Goal: Transaction & Acquisition: Purchase product/service

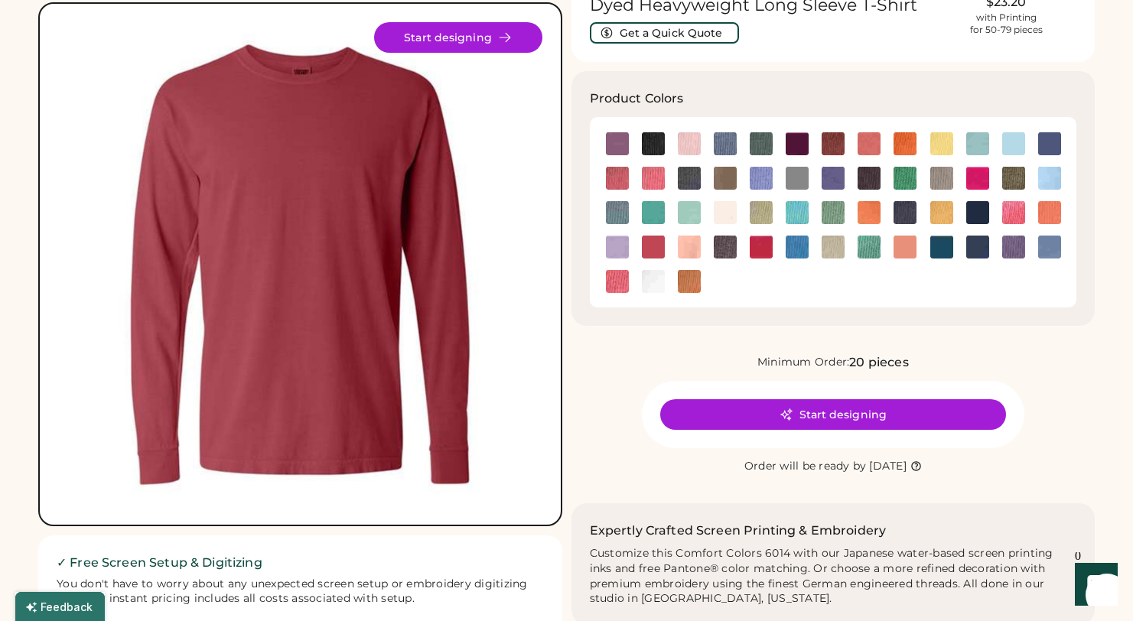
scroll to position [116, 0]
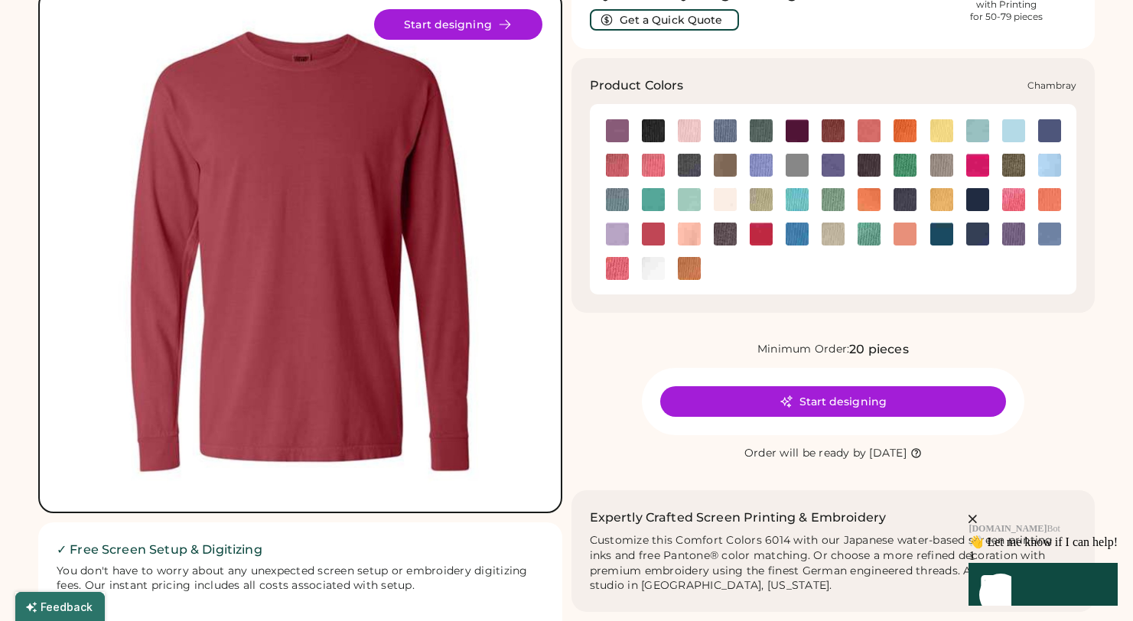
click at [1016, 132] on img at bounding box center [1013, 130] width 23 height 23
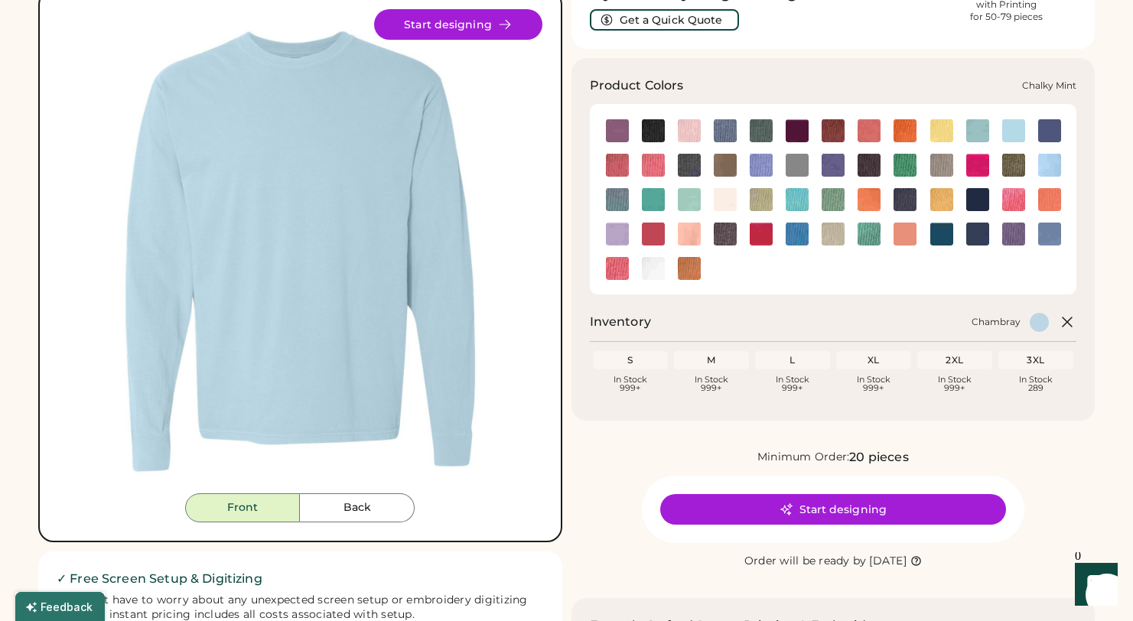
click at [982, 134] on img at bounding box center [977, 130] width 23 height 23
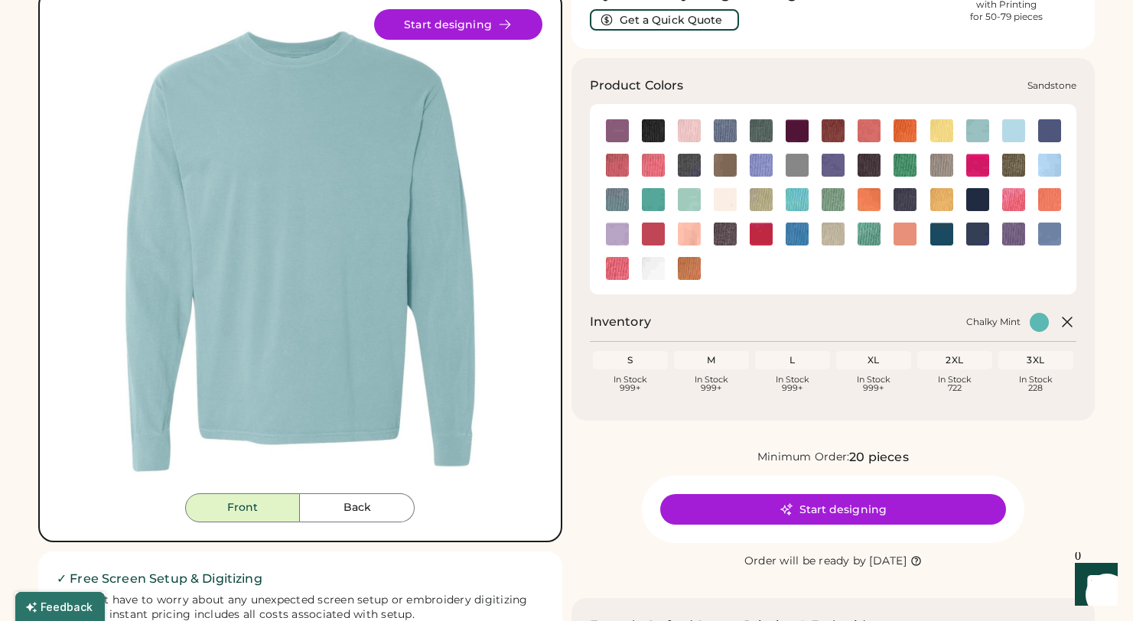
click at [820, 240] on div at bounding box center [833, 233] width 36 height 23
click at [826, 238] on img at bounding box center [833, 234] width 23 height 23
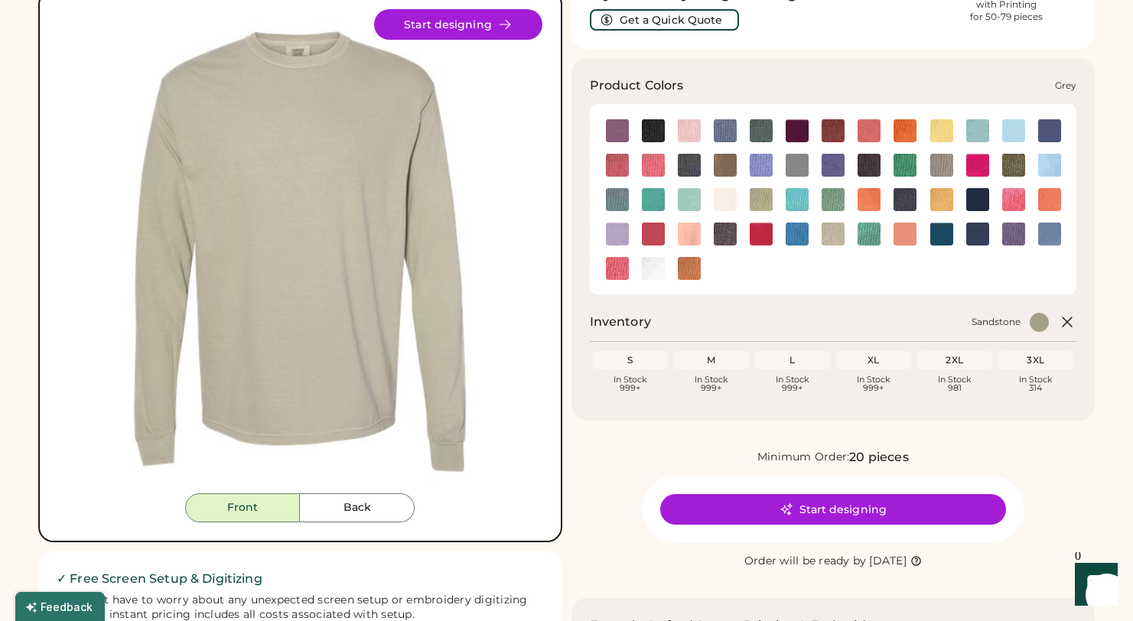
click at [949, 171] on img at bounding box center [941, 165] width 23 height 23
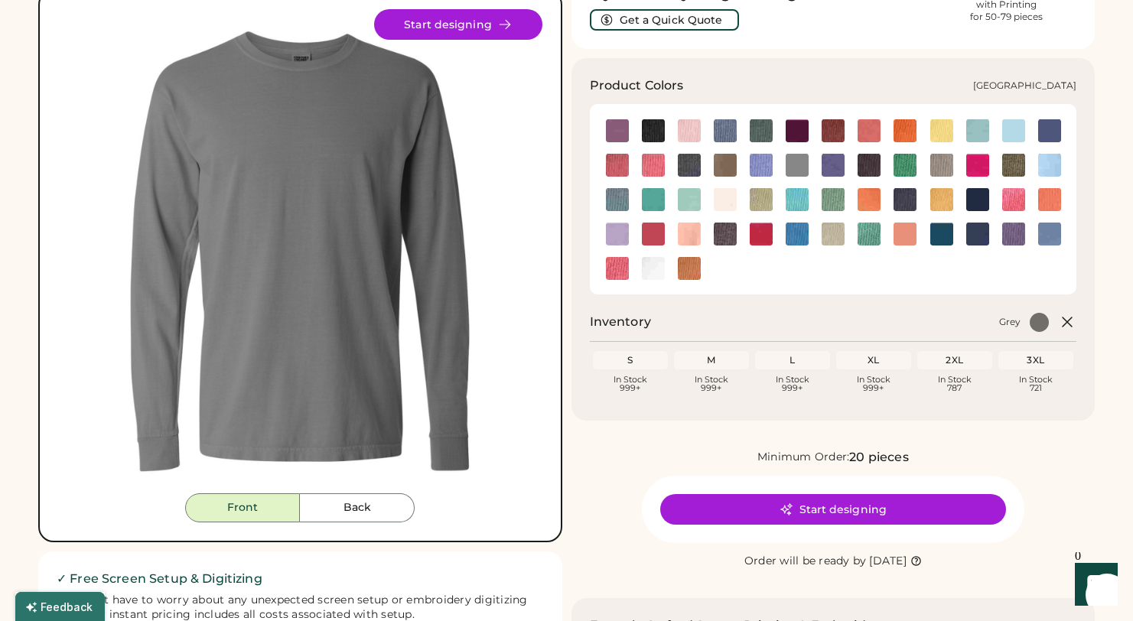
click at [696, 201] on img at bounding box center [689, 199] width 23 height 23
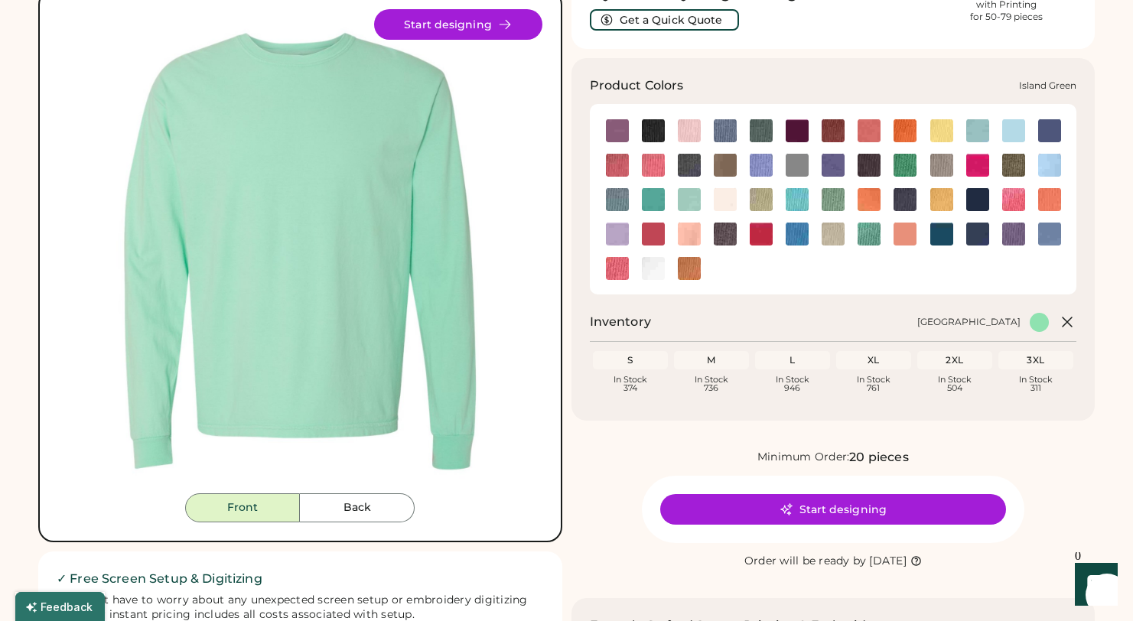
click at [661, 198] on img at bounding box center [653, 199] width 23 height 23
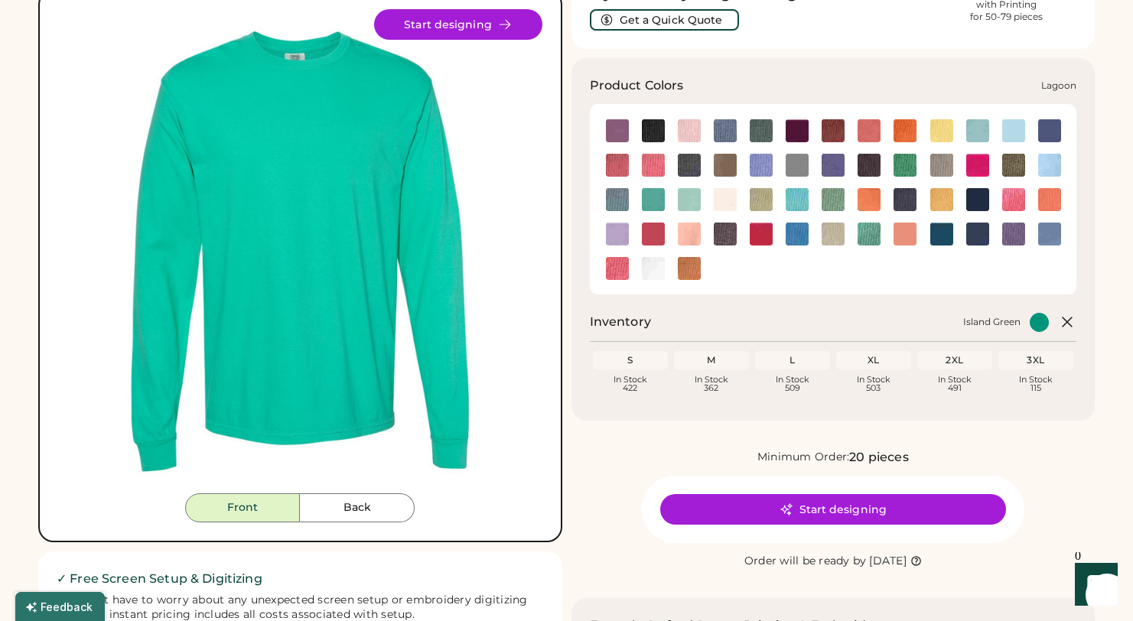
click at [791, 204] on img at bounding box center [797, 199] width 23 height 23
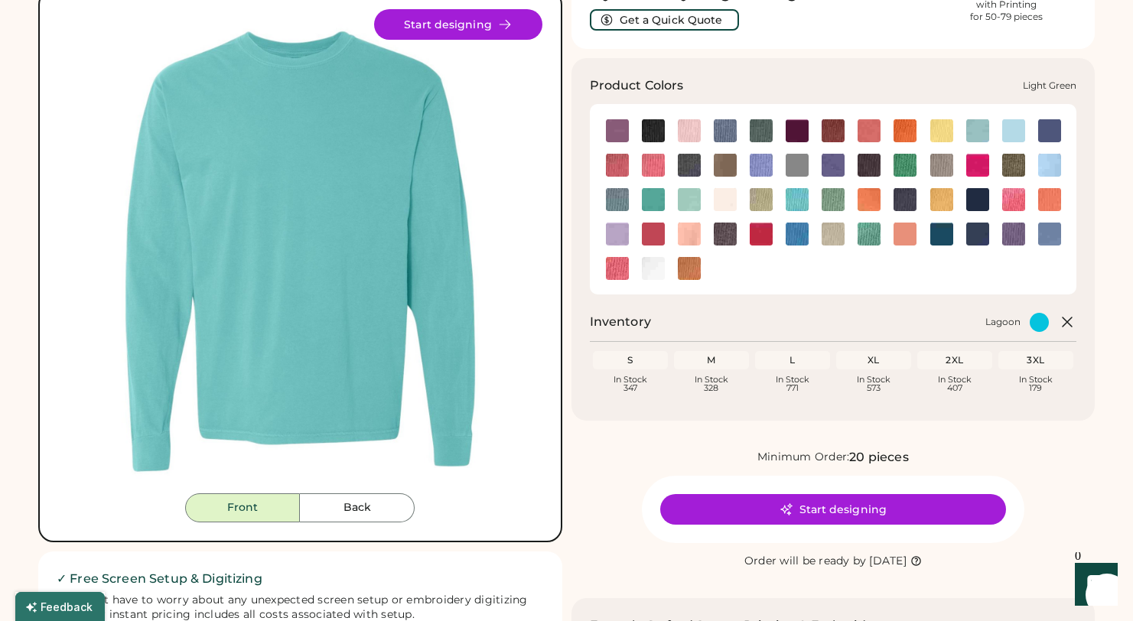
click at [838, 197] on img at bounding box center [833, 199] width 23 height 23
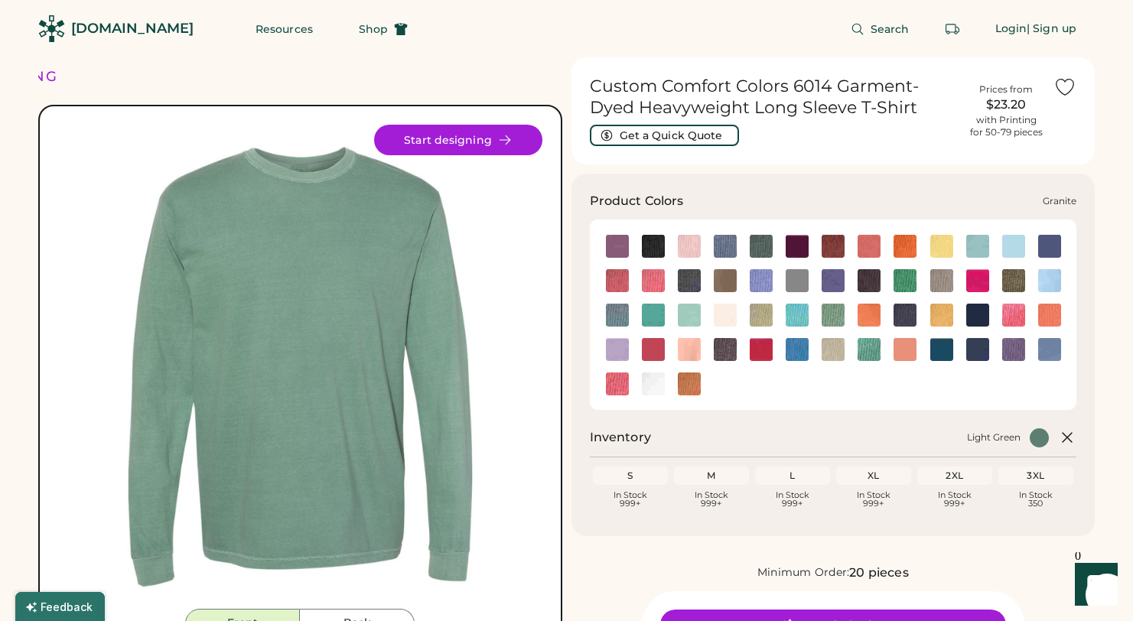
click at [798, 278] on img at bounding box center [797, 280] width 23 height 23
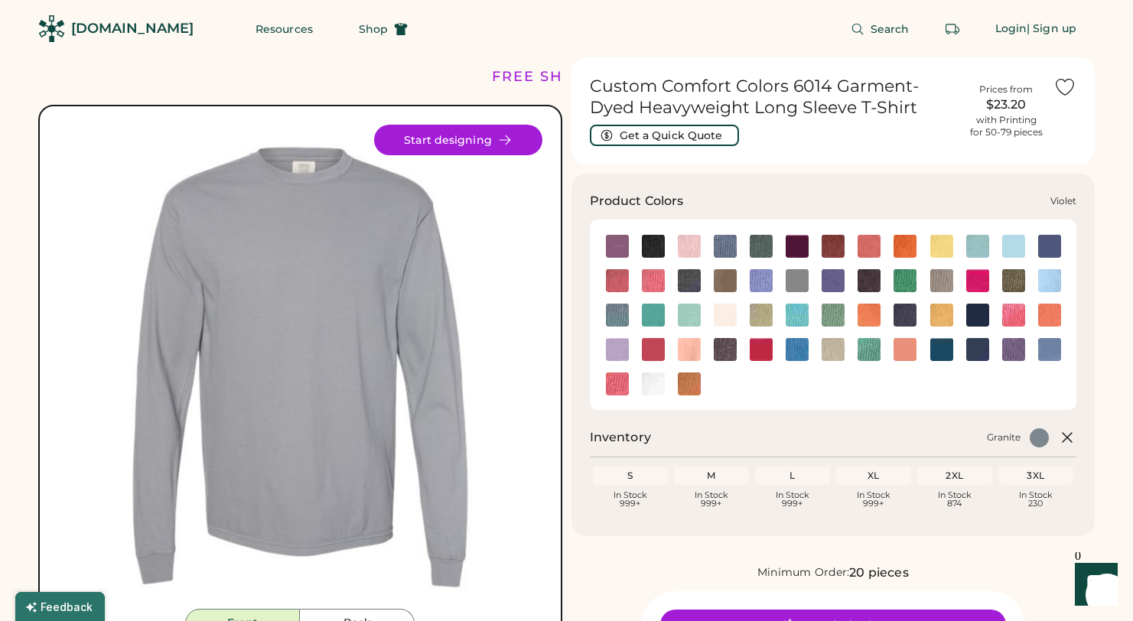
click at [1014, 350] on img at bounding box center [1013, 349] width 23 height 23
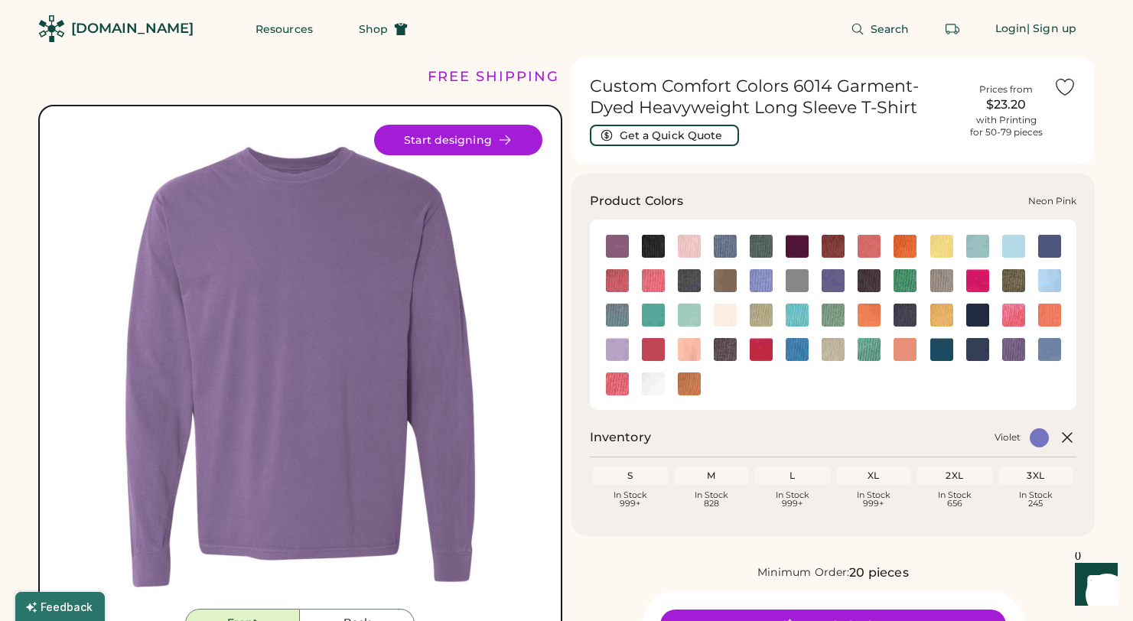
click at [1014, 316] on img at bounding box center [1013, 315] width 23 height 23
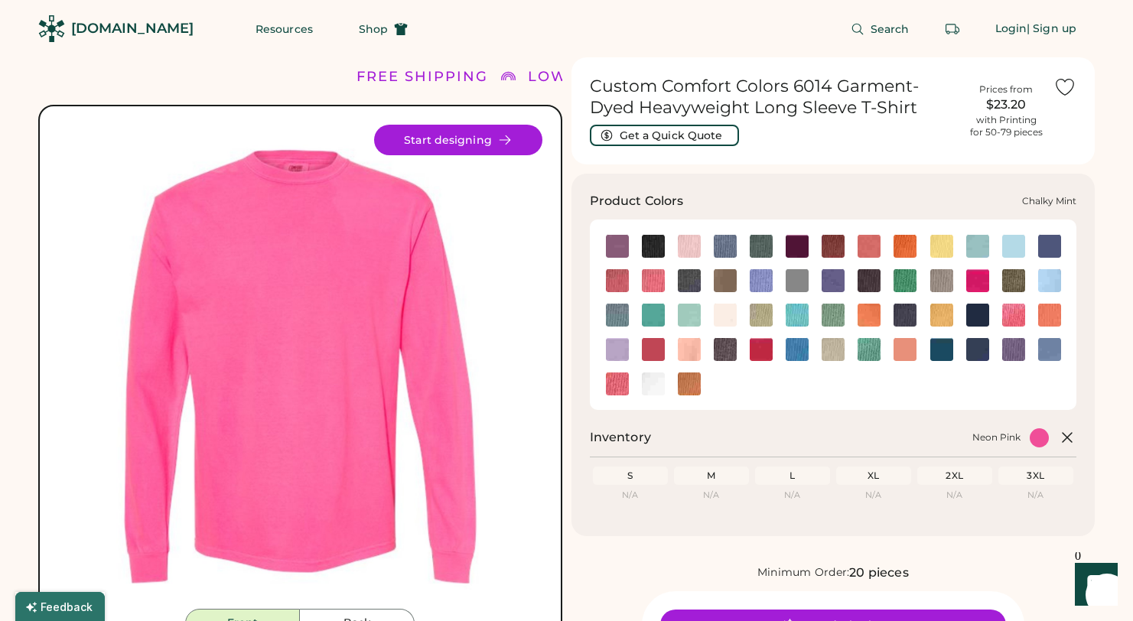
click at [973, 249] on img at bounding box center [977, 246] width 23 height 23
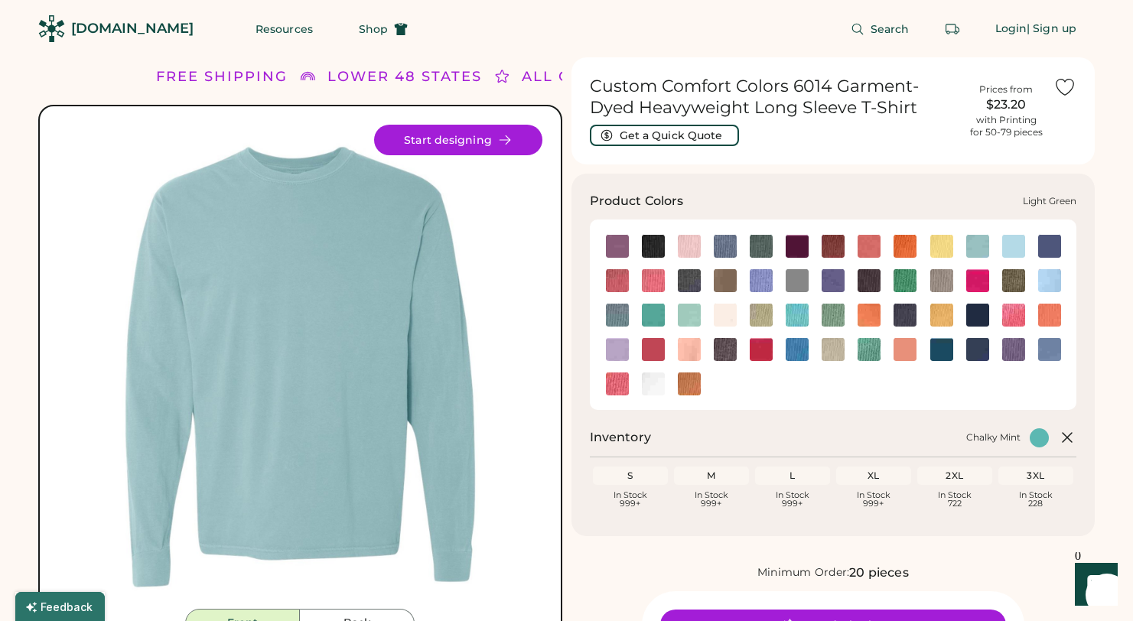
click at [843, 314] on img at bounding box center [833, 315] width 23 height 23
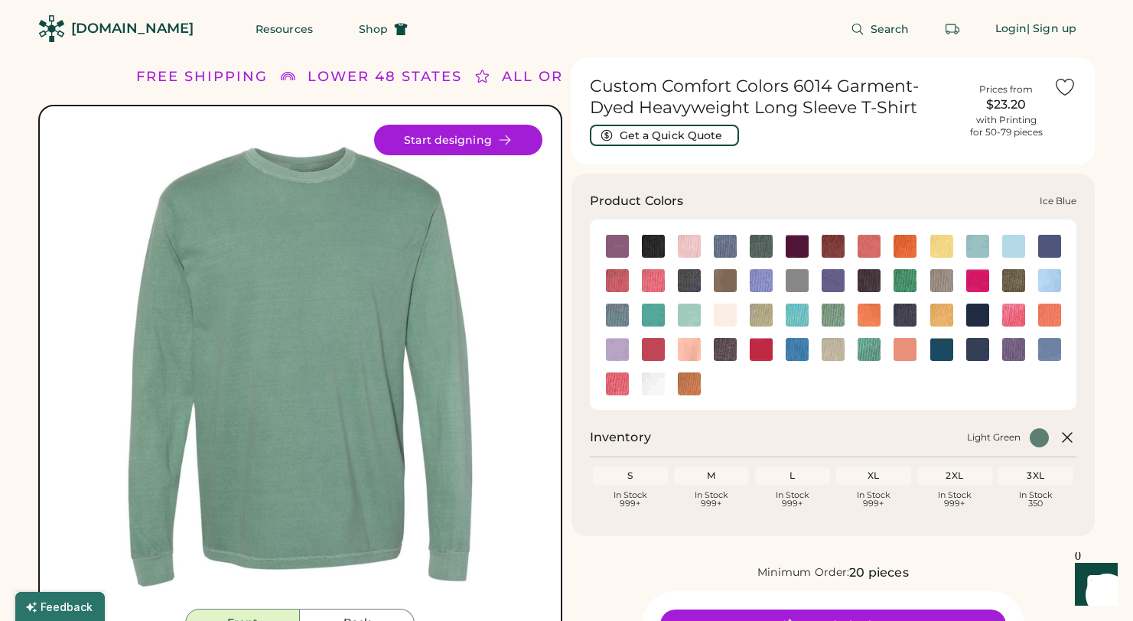
click at [611, 319] on img at bounding box center [617, 315] width 23 height 23
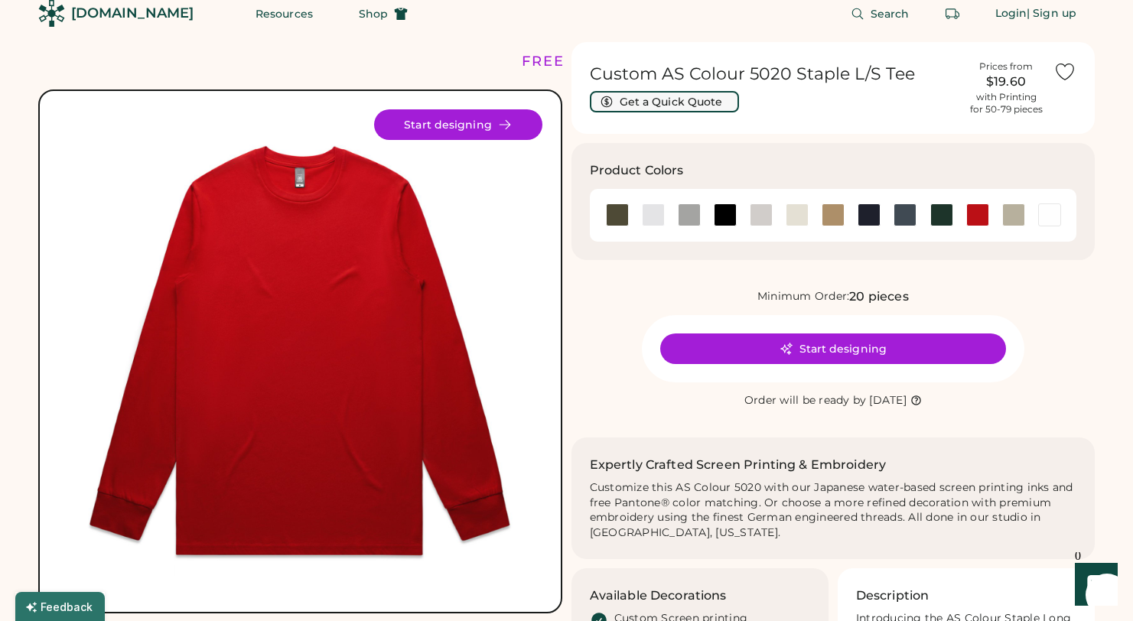
scroll to position [74, 0]
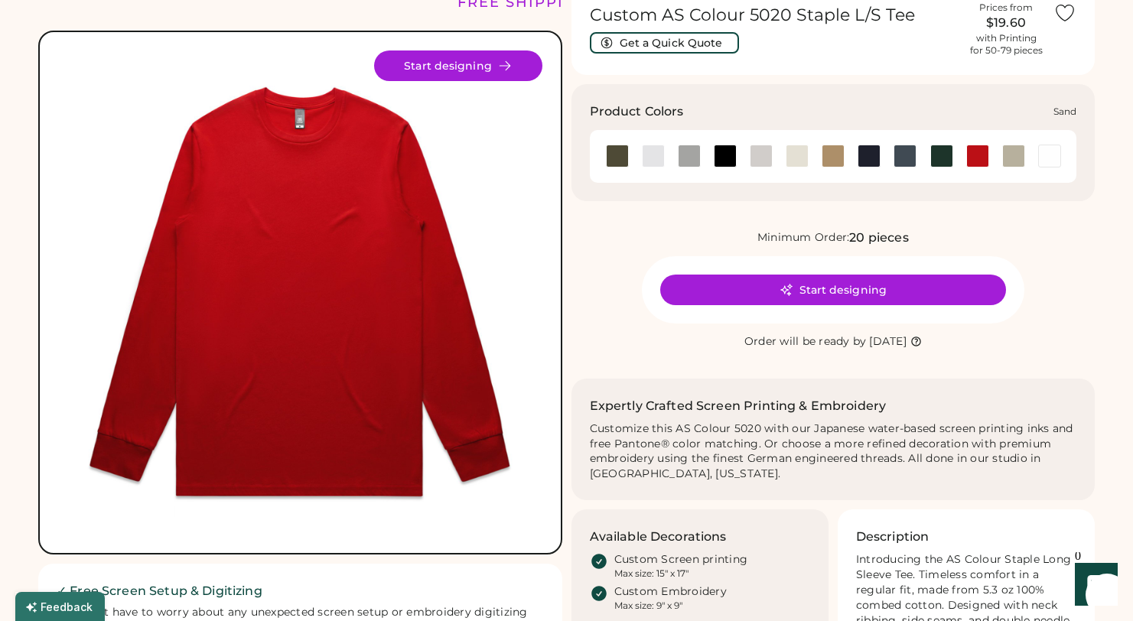
click at [1011, 161] on div at bounding box center [1013, 156] width 23 height 23
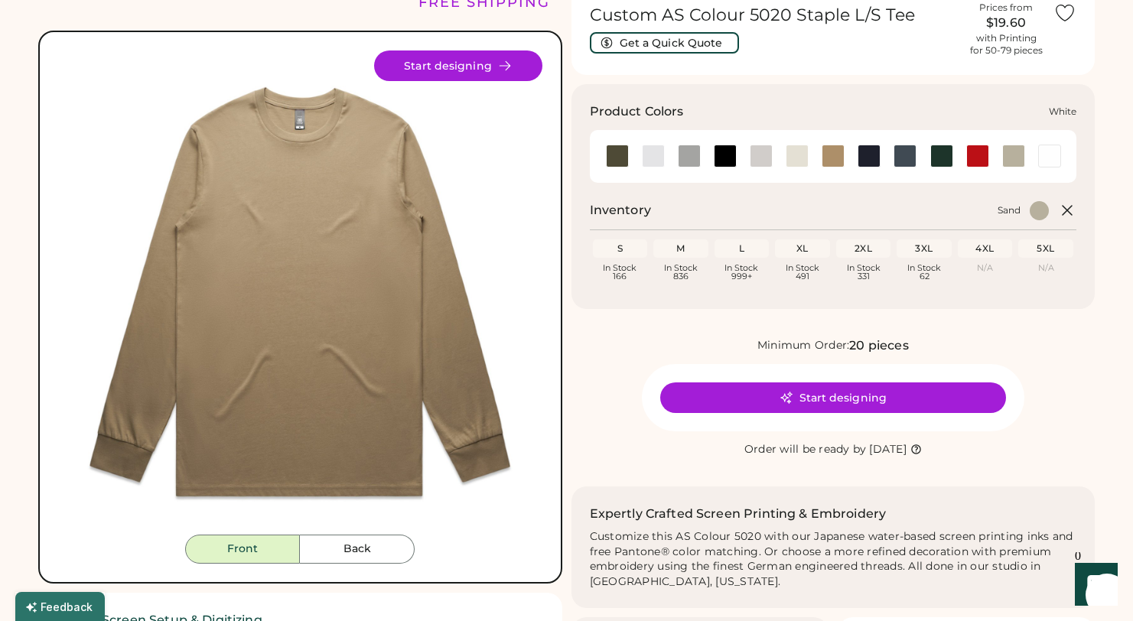
click at [1050, 161] on div at bounding box center [1049, 156] width 23 height 23
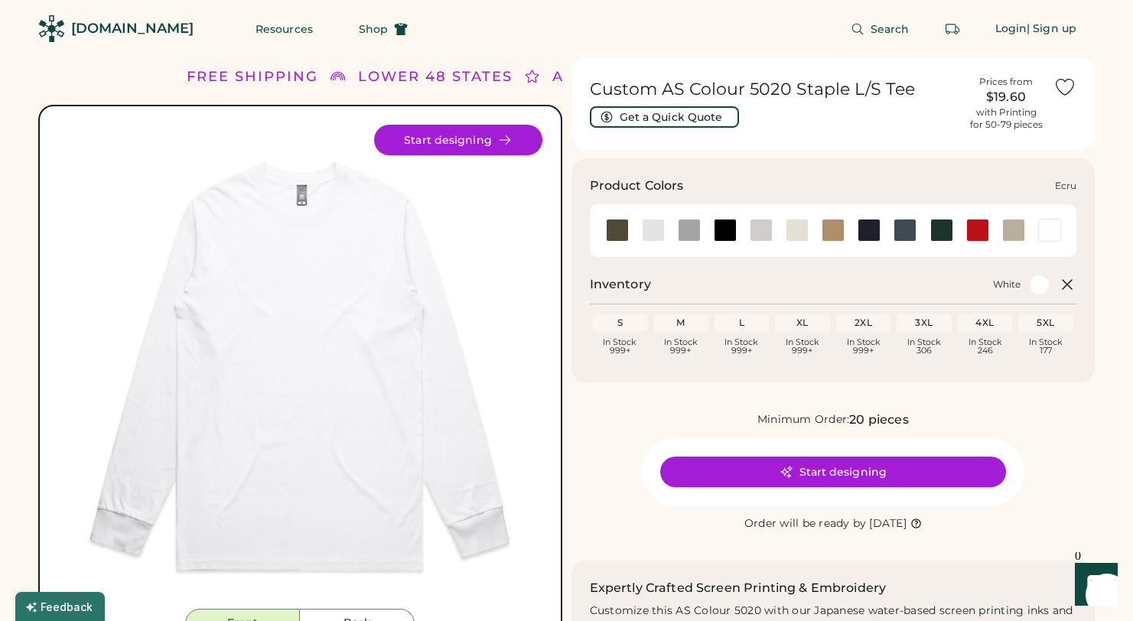
click at [790, 233] on div at bounding box center [797, 230] width 23 height 23
click at [650, 234] on div at bounding box center [653, 230] width 23 height 23
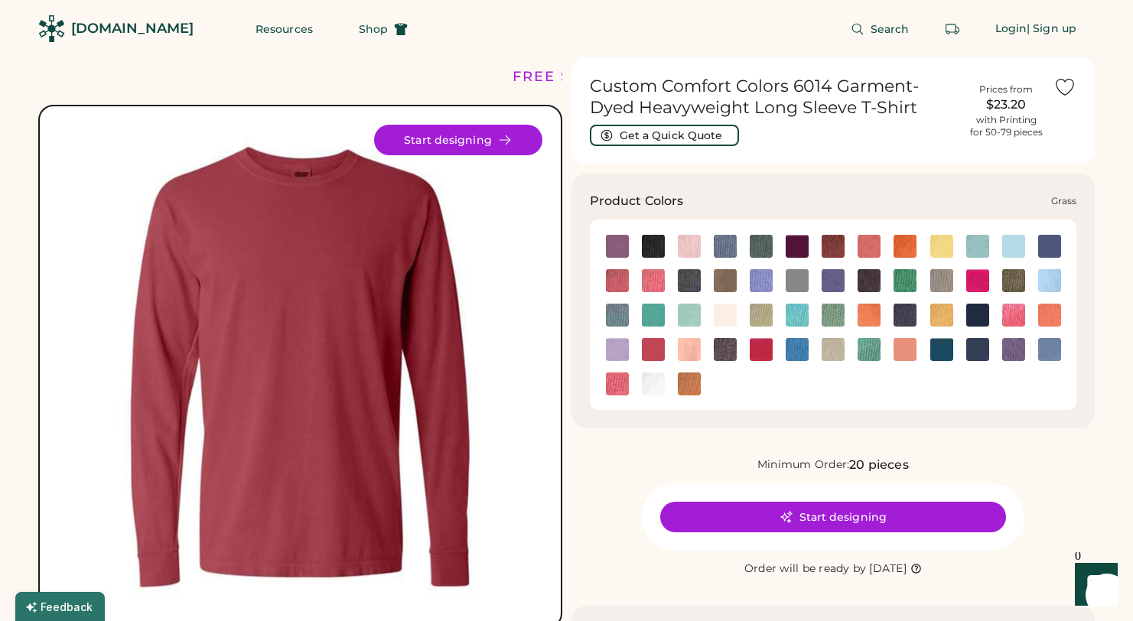
click at [902, 273] on img at bounding box center [905, 280] width 23 height 23
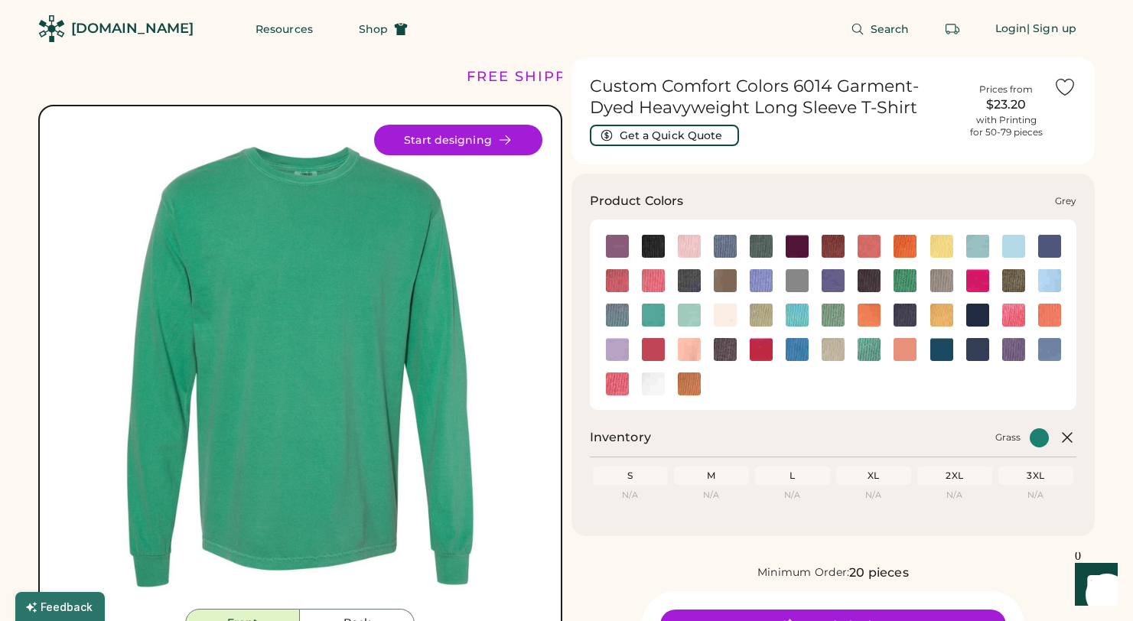
click at [942, 278] on img at bounding box center [941, 280] width 23 height 23
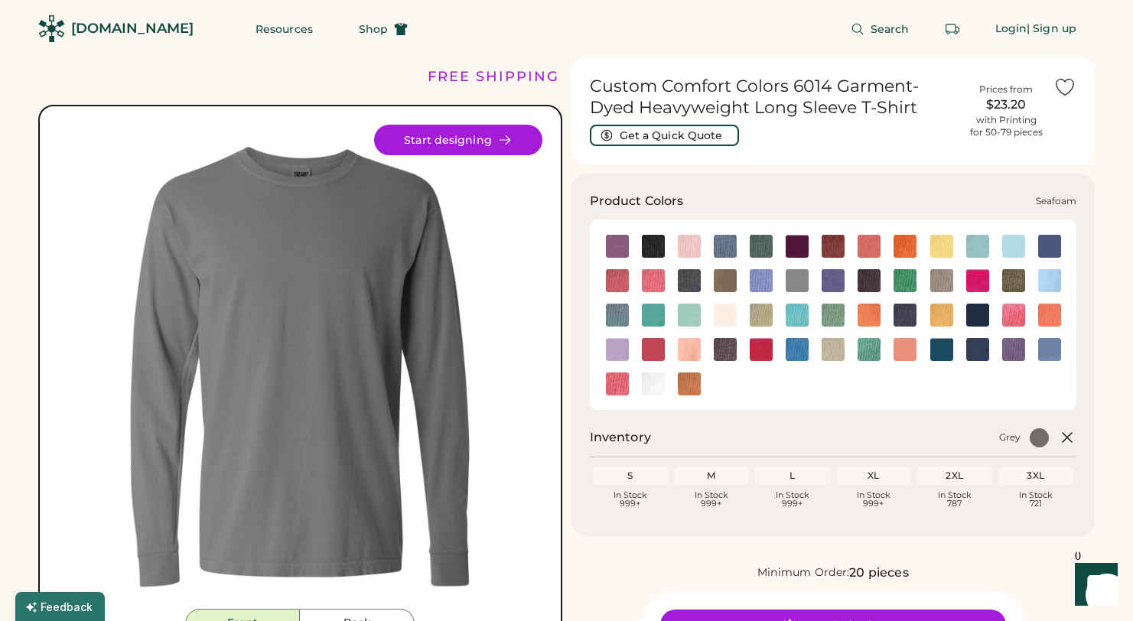
click at [864, 359] on img at bounding box center [869, 349] width 23 height 23
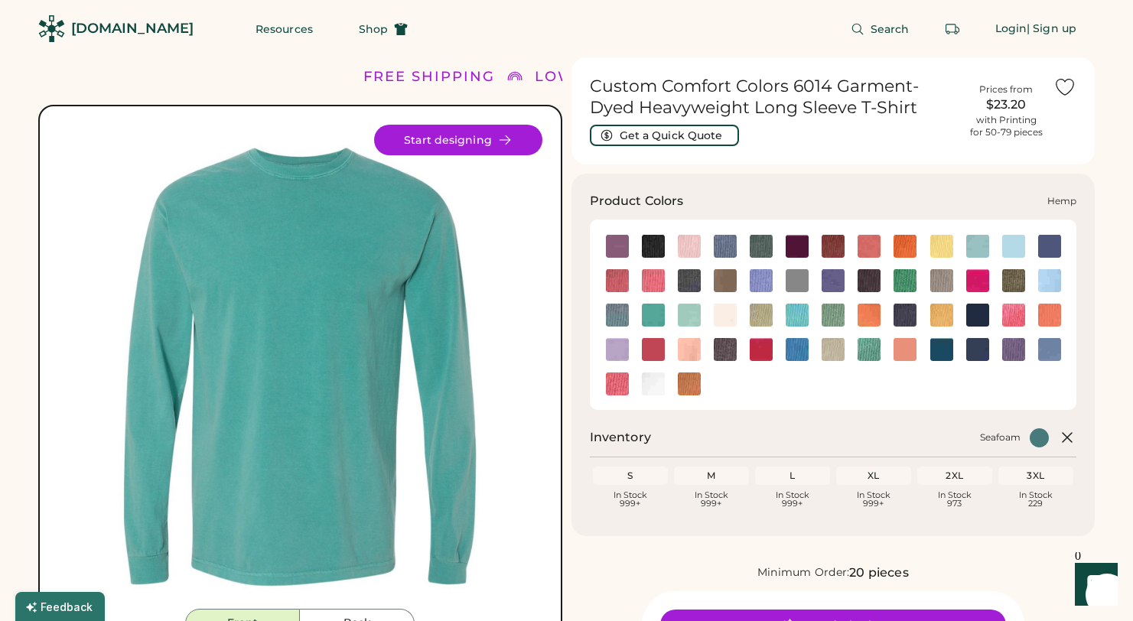
click at [1014, 285] on img at bounding box center [1013, 280] width 23 height 23
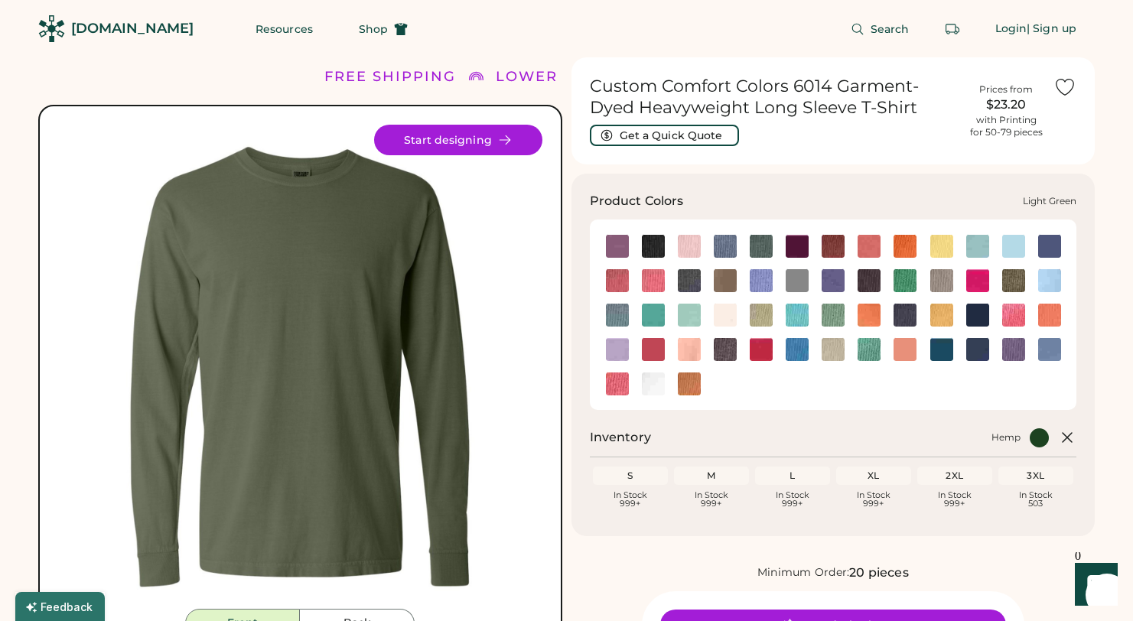
click at [836, 319] on img at bounding box center [833, 315] width 23 height 23
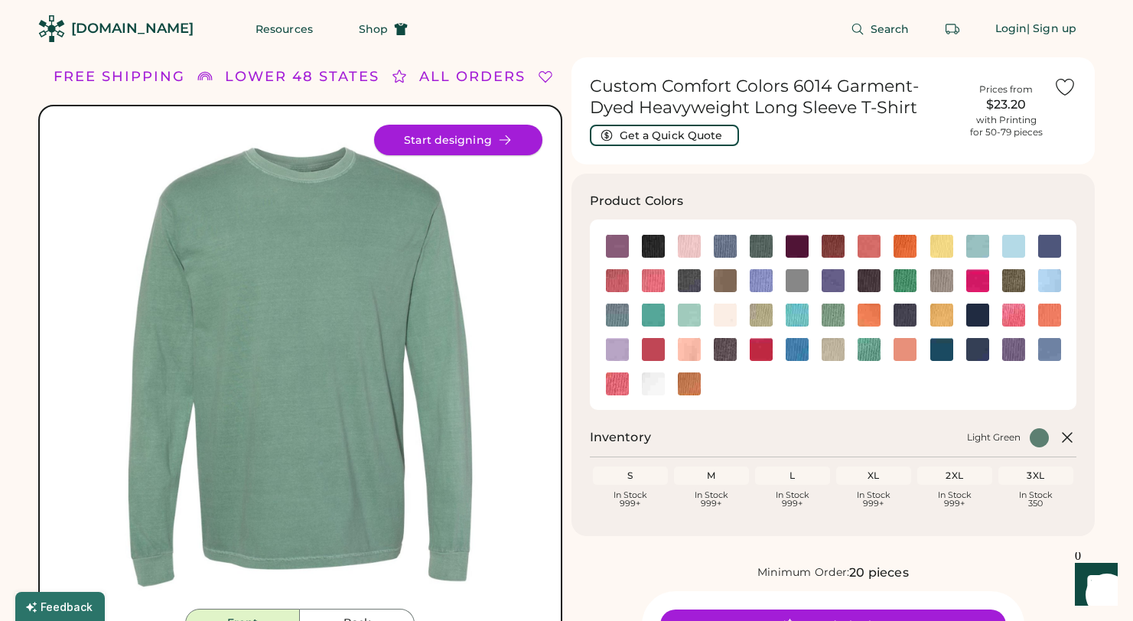
click at [464, 132] on button "Start designing" at bounding box center [458, 140] width 168 height 31
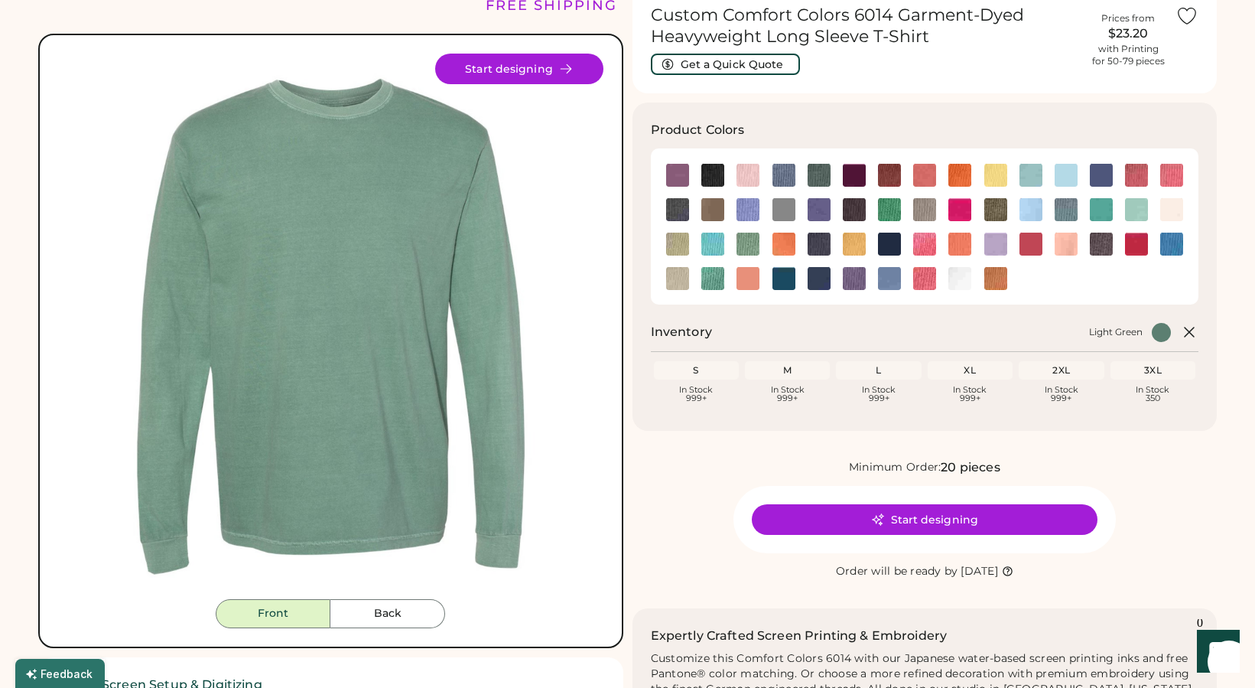
scroll to position [428, 0]
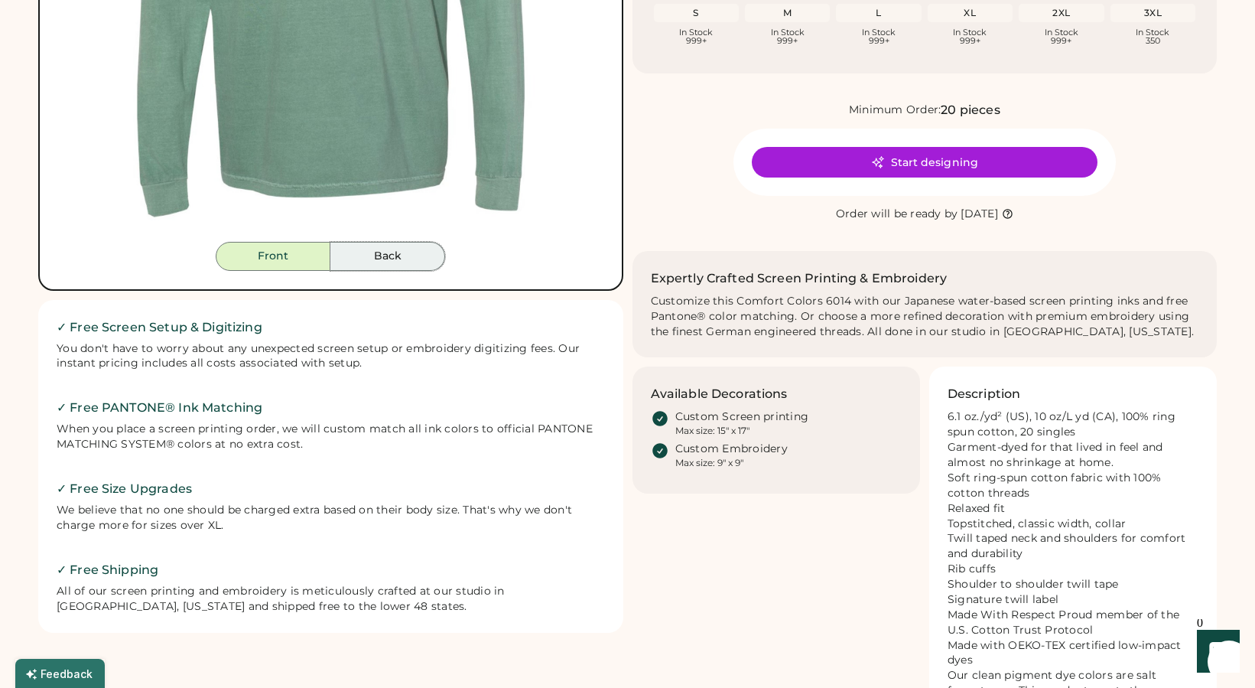
click at [377, 262] on button "Back" at bounding box center [387, 256] width 115 height 29
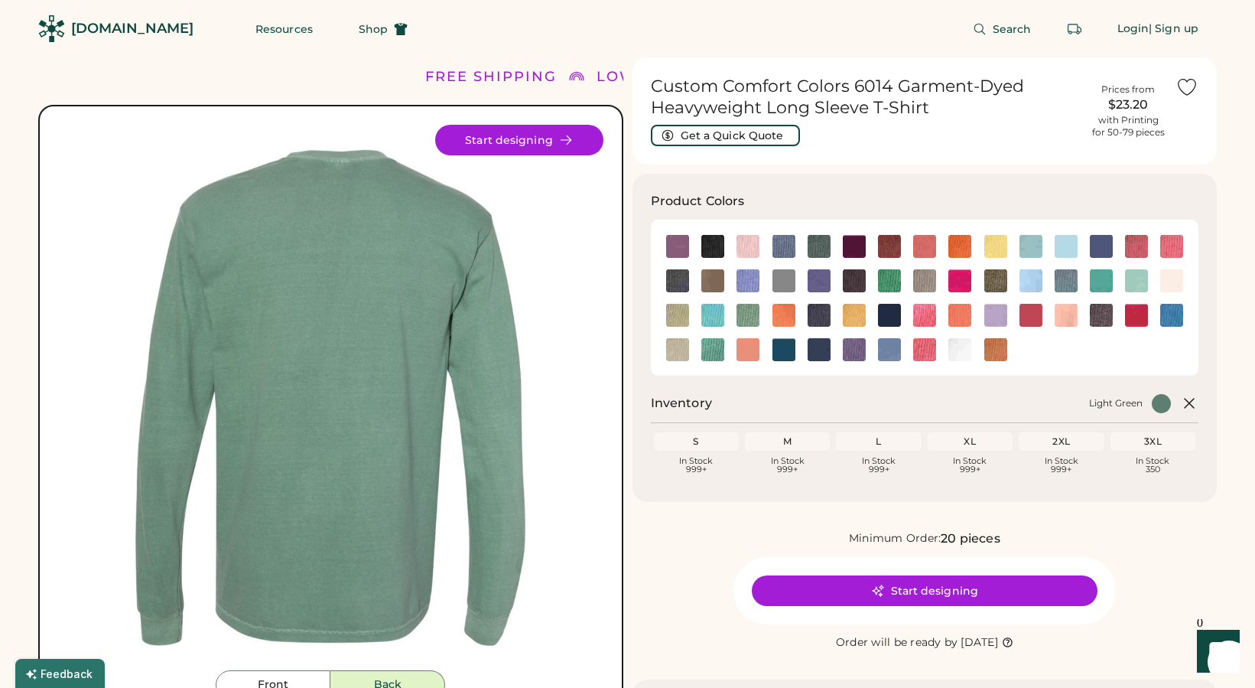
scroll to position [3, 0]
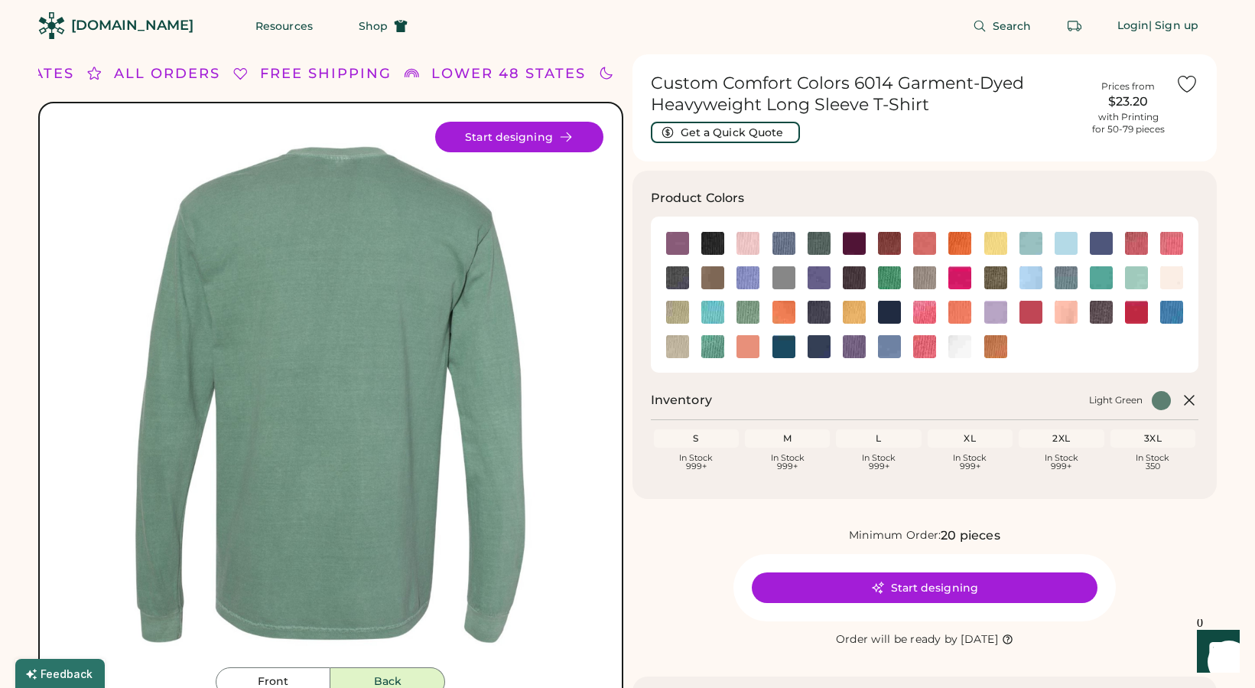
click at [1031, 239] on img at bounding box center [1031, 243] width 23 height 23
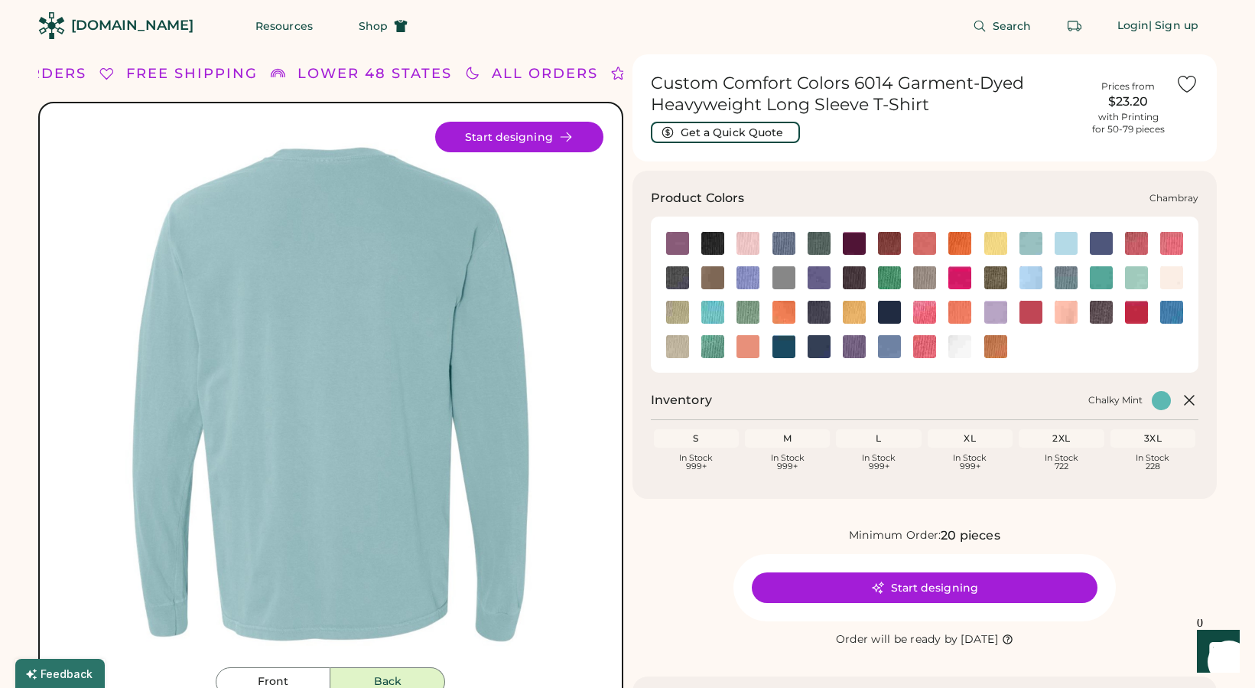
click at [1068, 247] on img at bounding box center [1066, 243] width 23 height 23
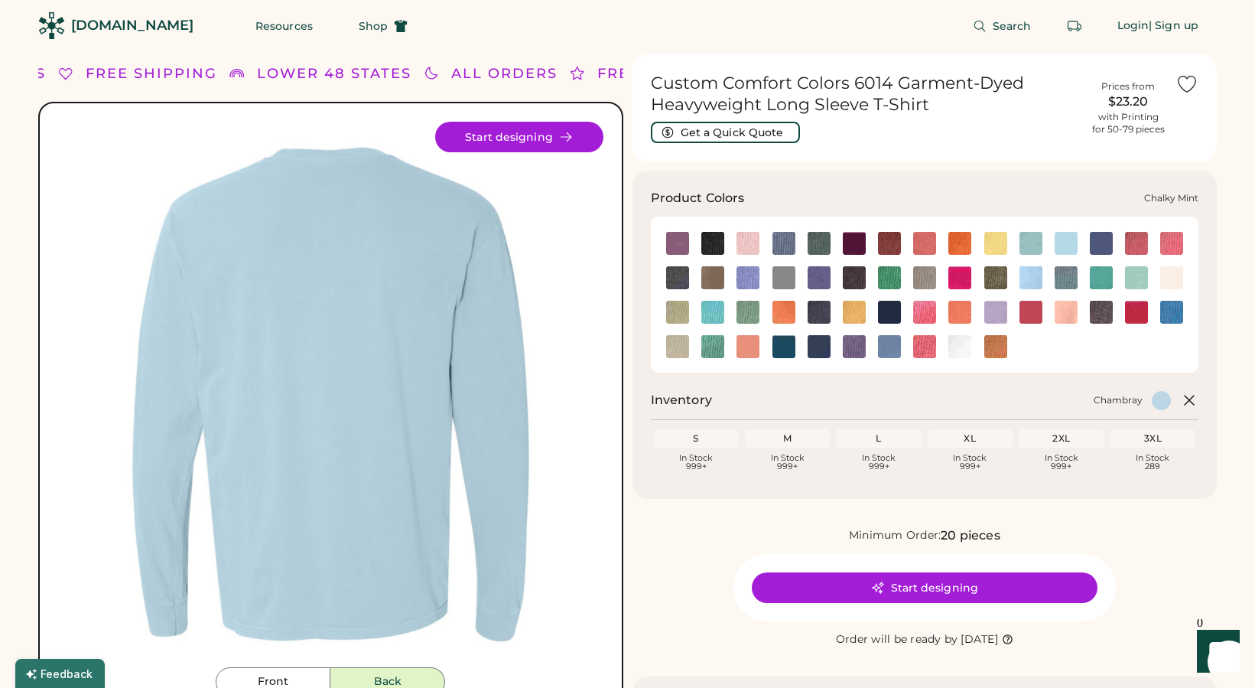
click at [1035, 243] on img at bounding box center [1031, 243] width 23 height 23
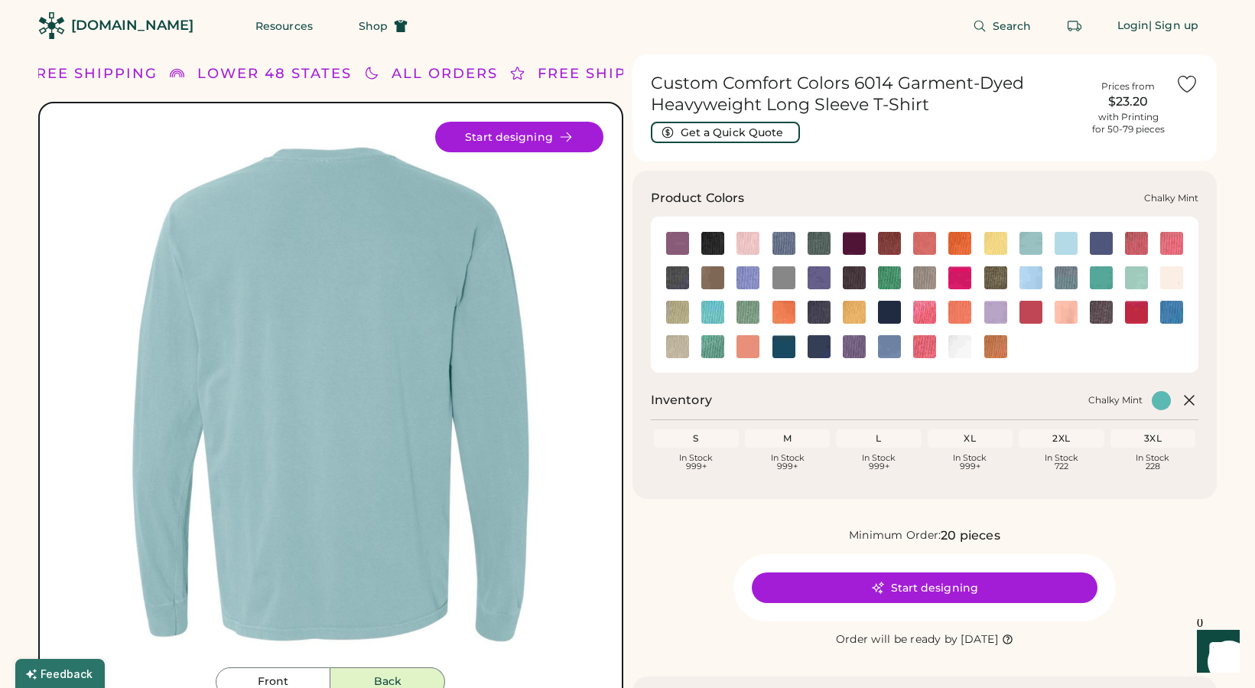
click at [1031, 234] on img at bounding box center [1031, 243] width 23 height 23
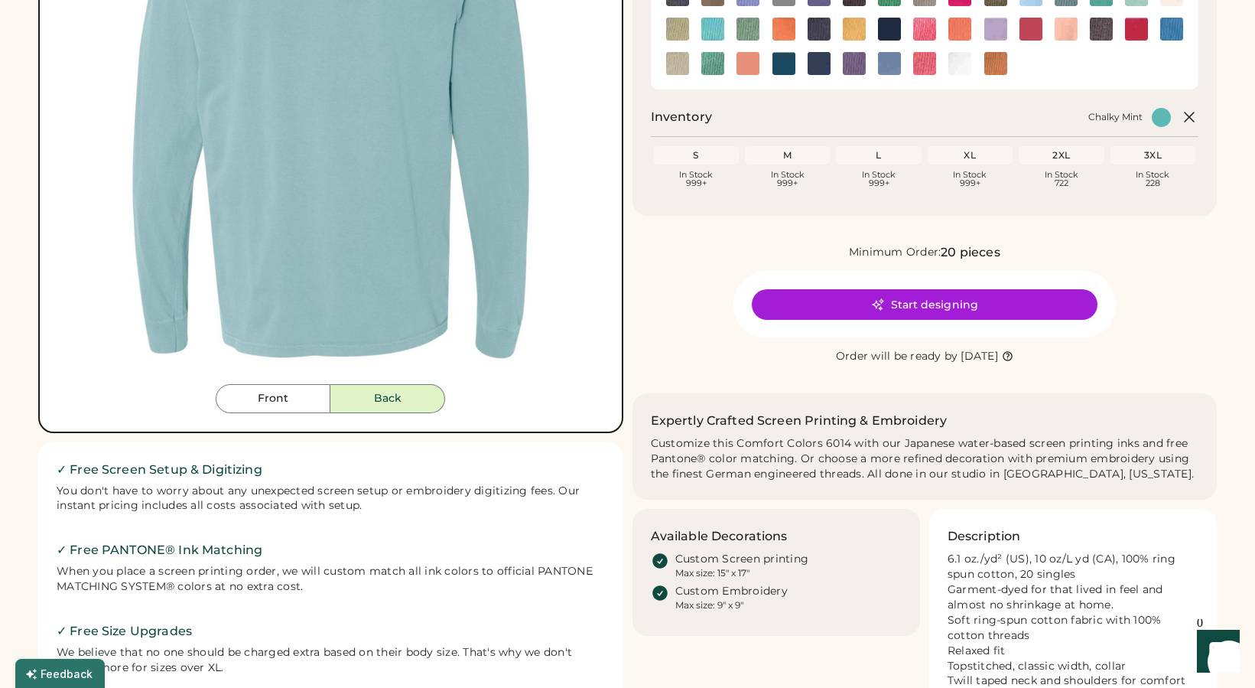
scroll to position [291, 0]
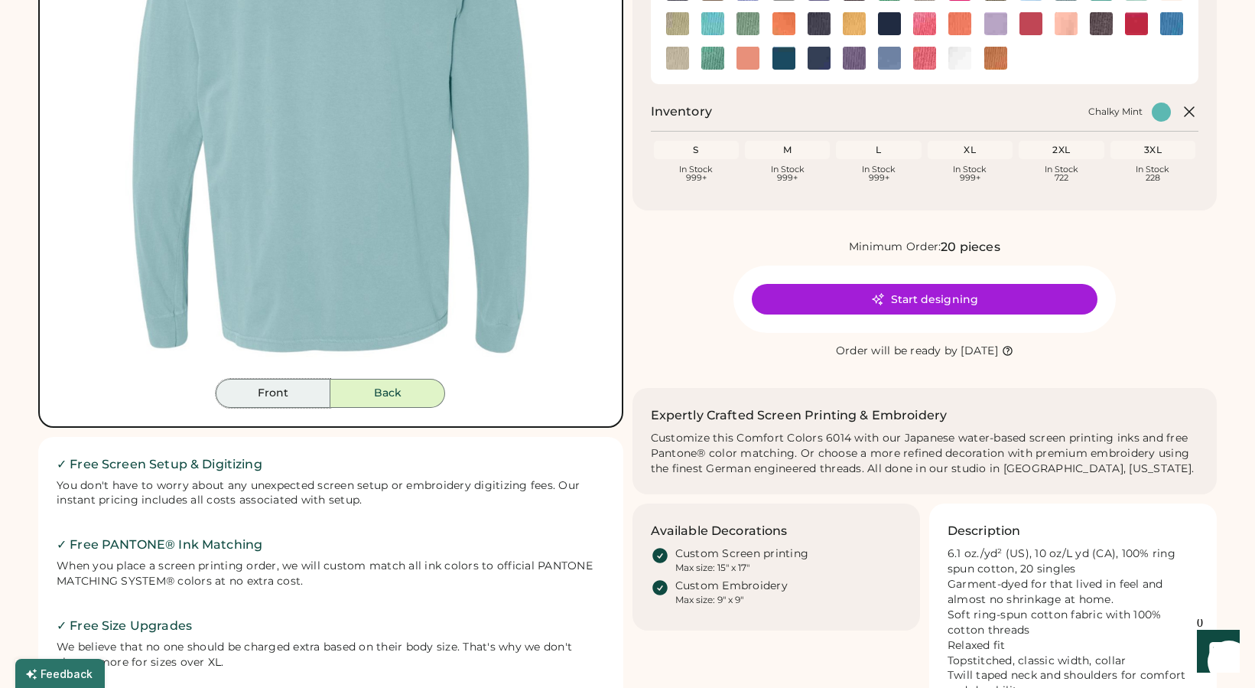
click at [281, 397] on button "Front" at bounding box center [273, 393] width 115 height 29
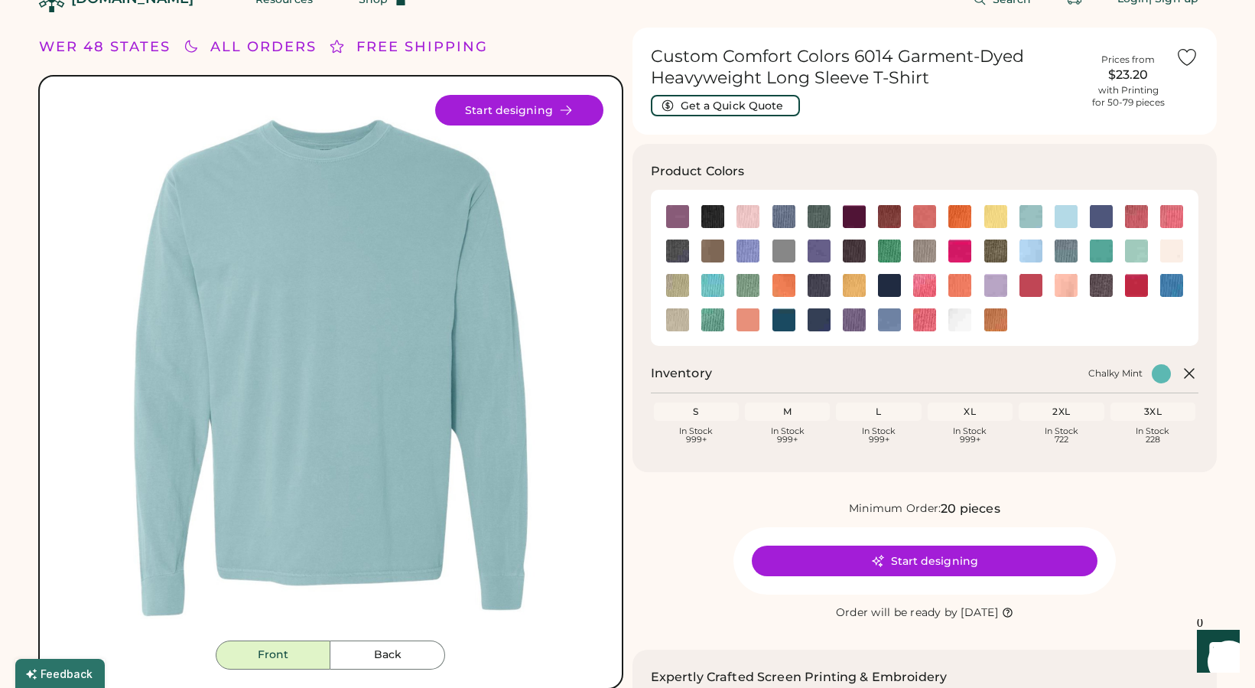
scroll to position [83, 0]
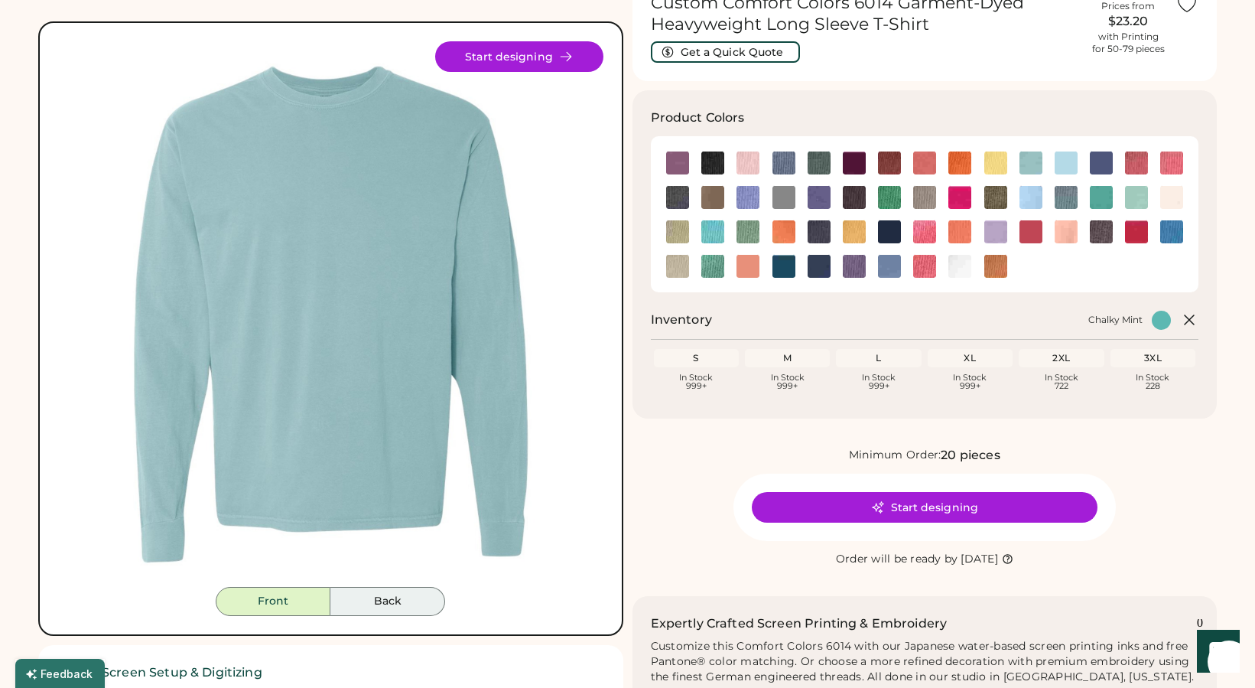
click at [393, 604] on button "Back" at bounding box center [387, 601] width 115 height 29
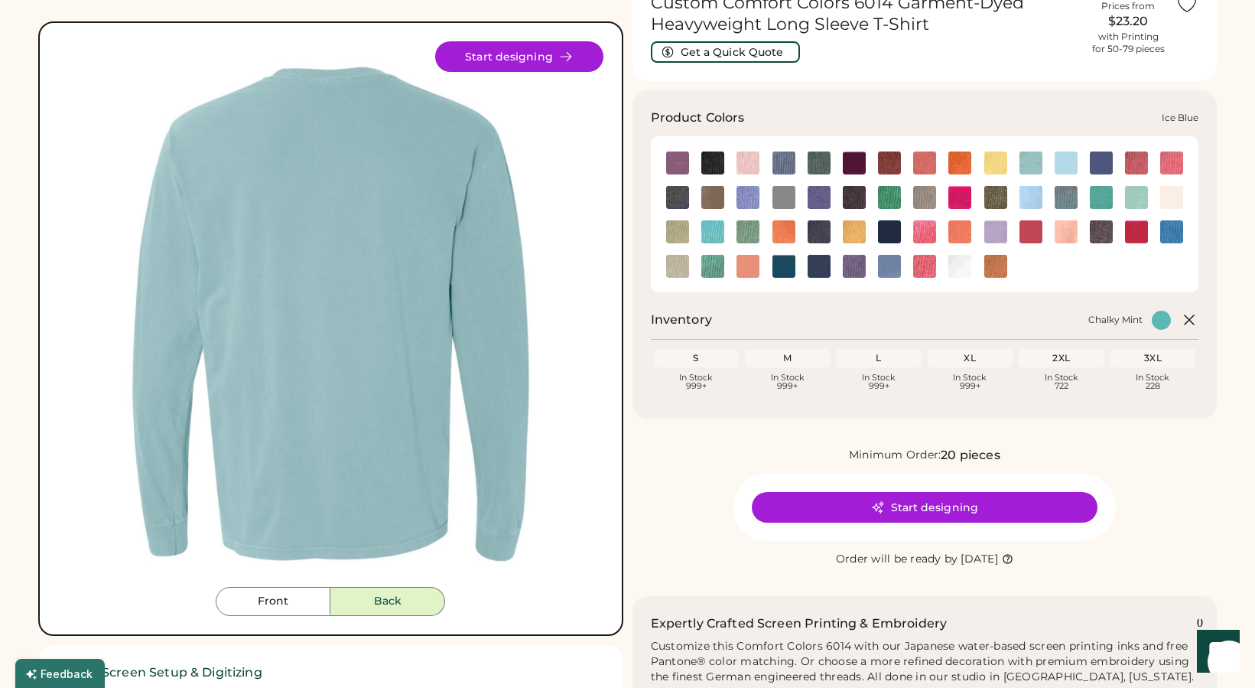
click at [1069, 194] on img at bounding box center [1066, 197] width 23 height 23
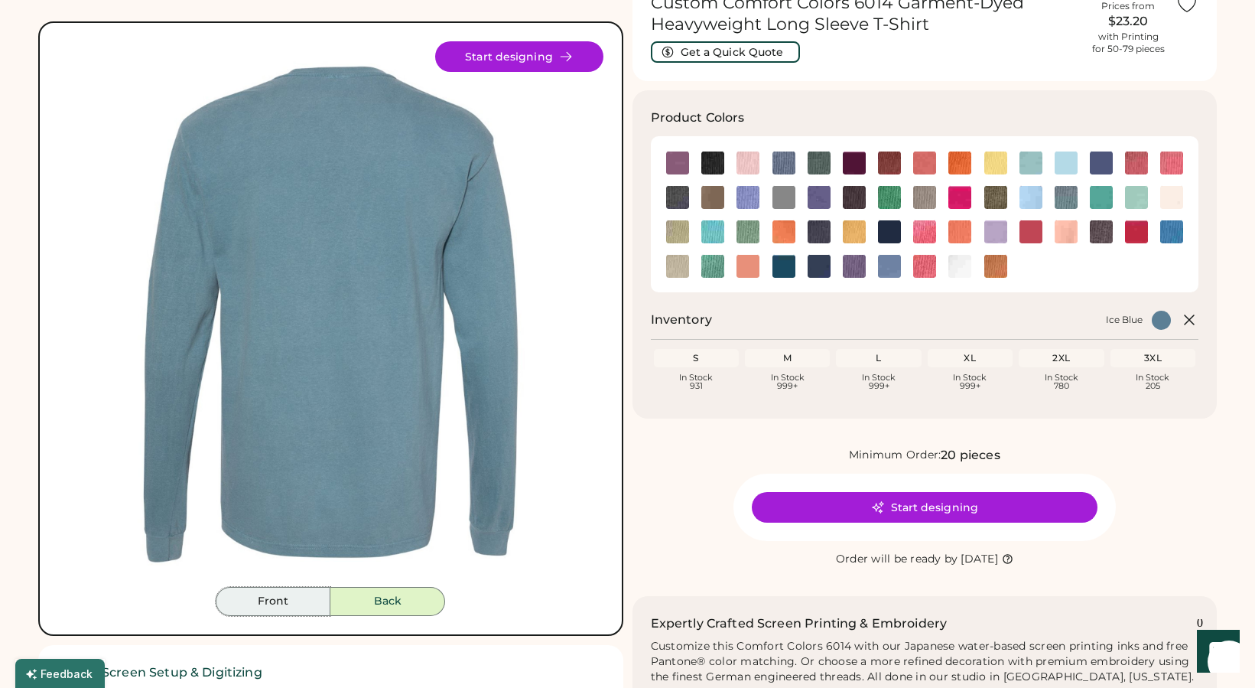
click at [272, 607] on button "Front" at bounding box center [273, 601] width 115 height 29
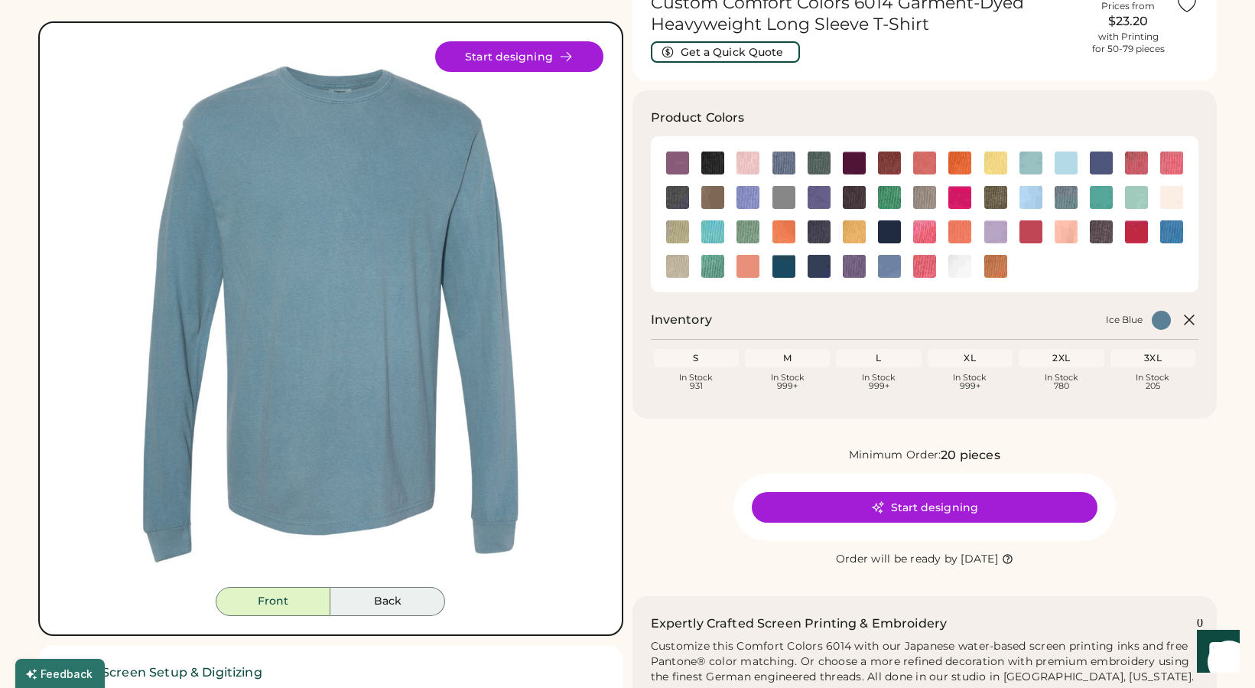
click at [416, 601] on button "Back" at bounding box center [387, 601] width 115 height 29
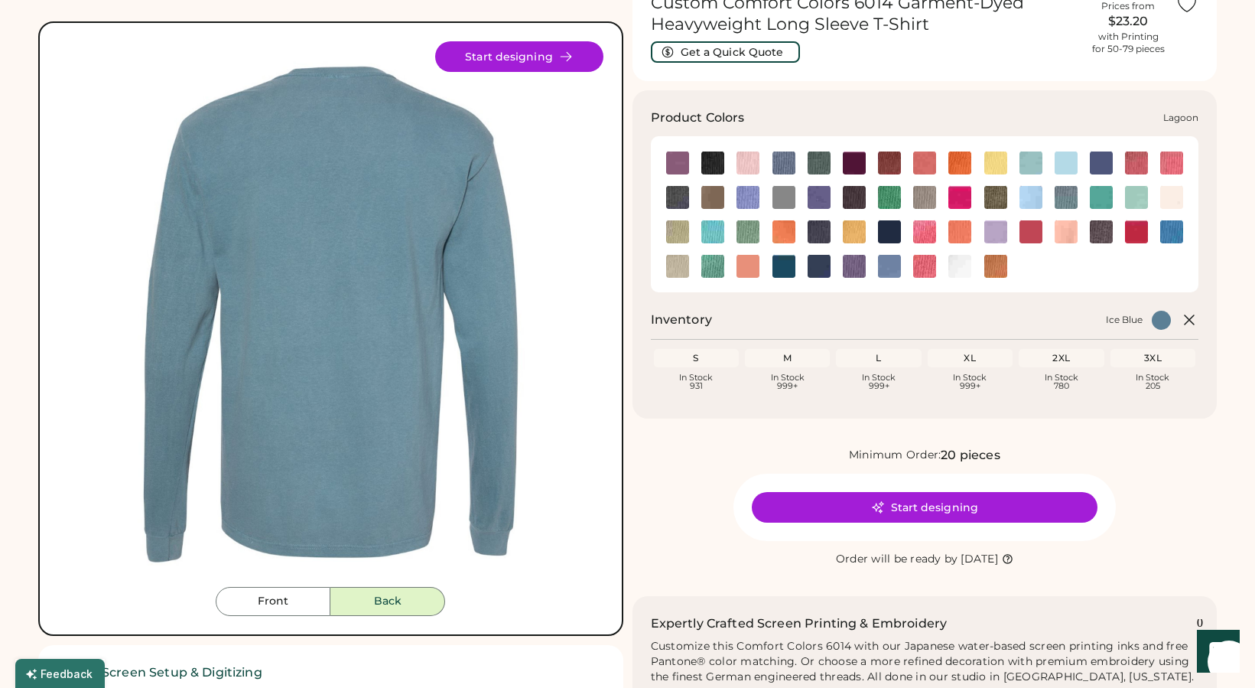
click at [715, 234] on img at bounding box center [713, 231] width 23 height 23
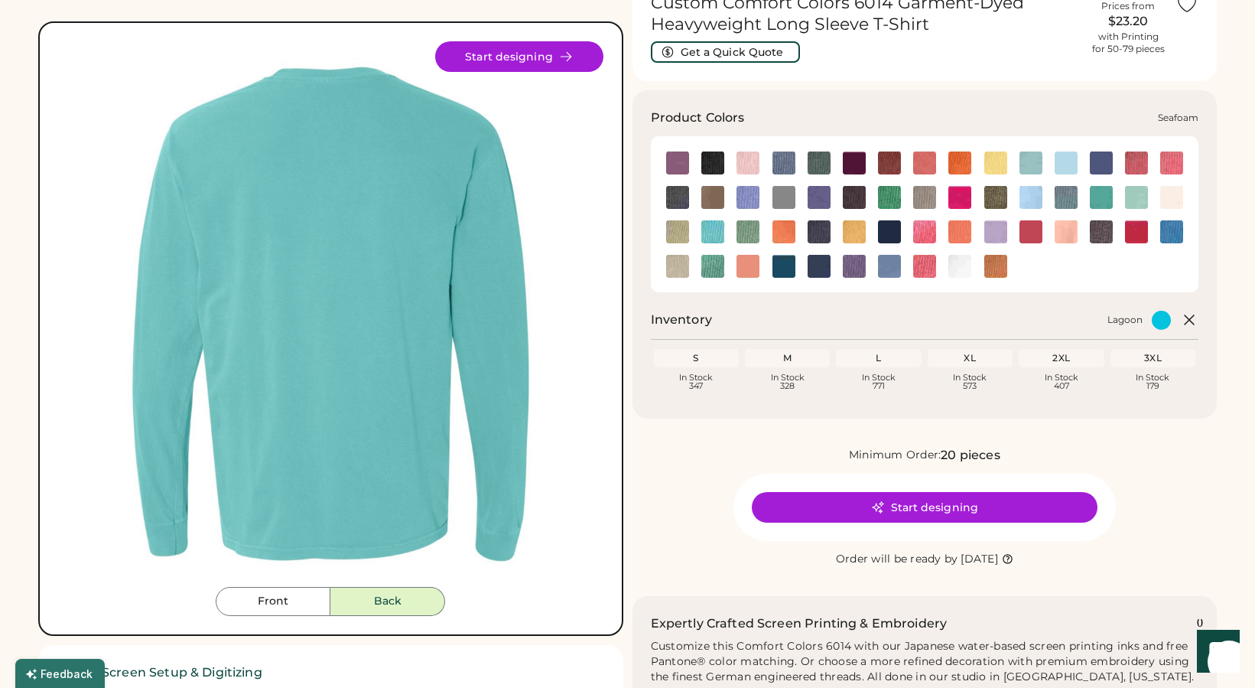
click at [712, 262] on img at bounding box center [713, 266] width 23 height 23
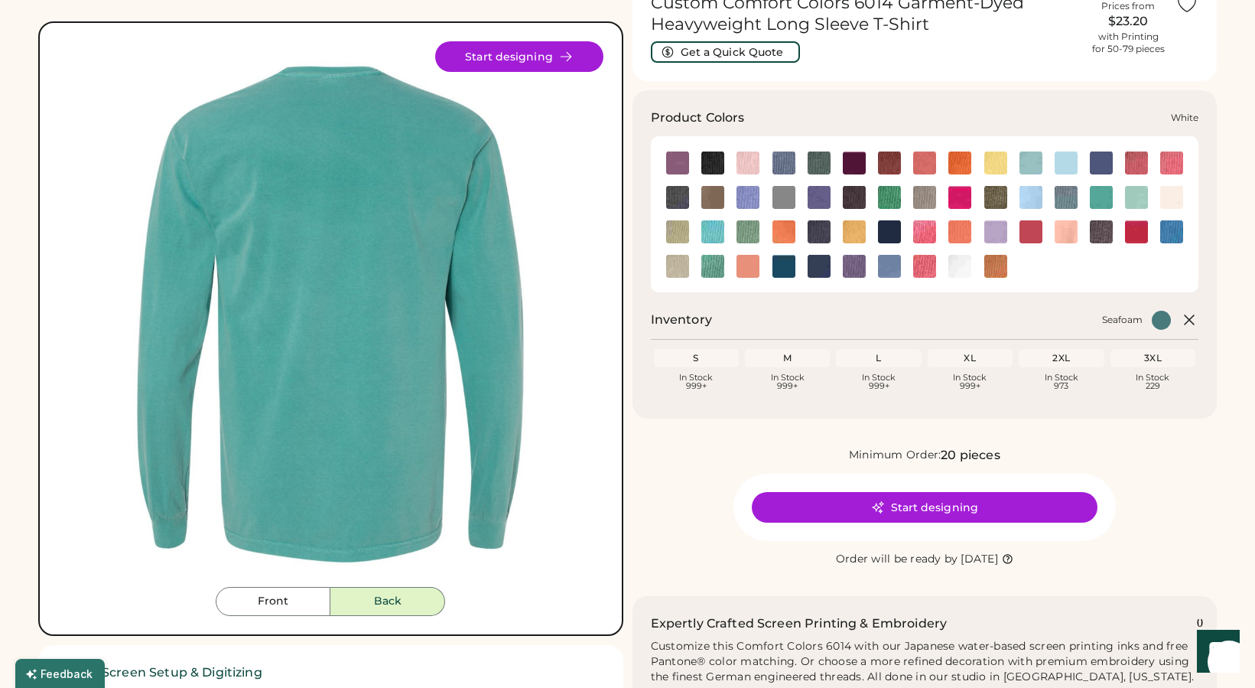
click at [958, 273] on img at bounding box center [960, 266] width 23 height 23
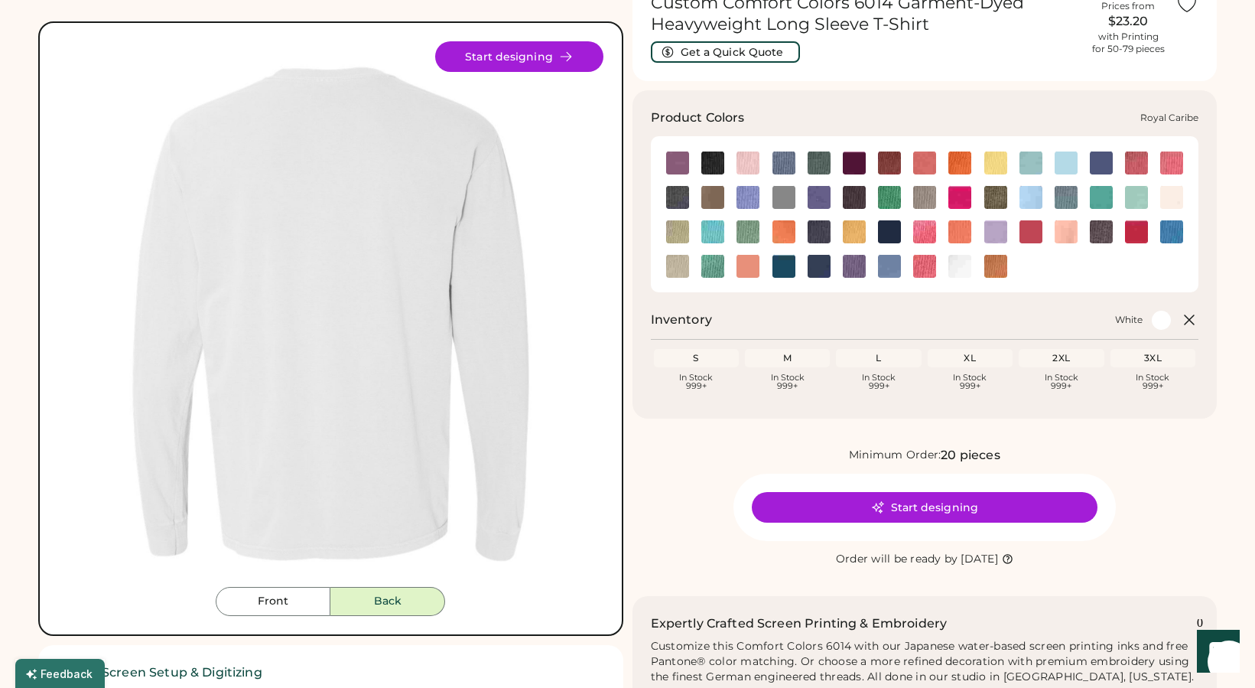
click at [1176, 233] on img at bounding box center [1172, 231] width 23 height 23
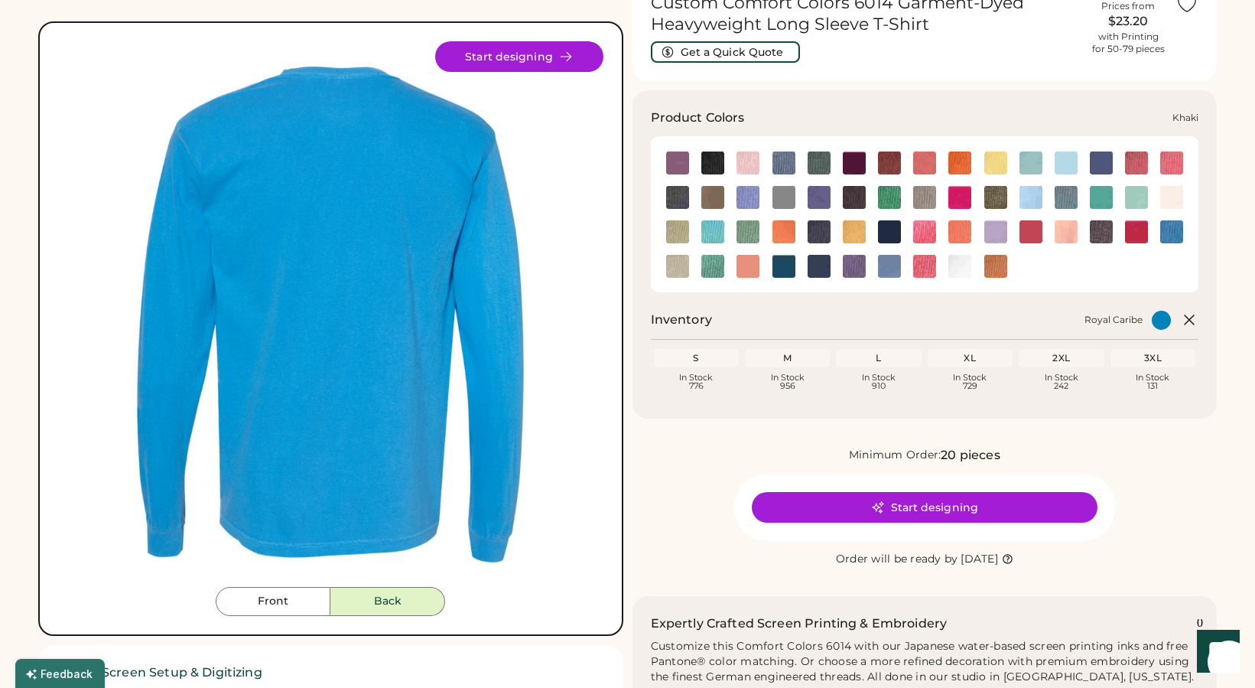
click at [679, 226] on img at bounding box center [677, 231] width 23 height 23
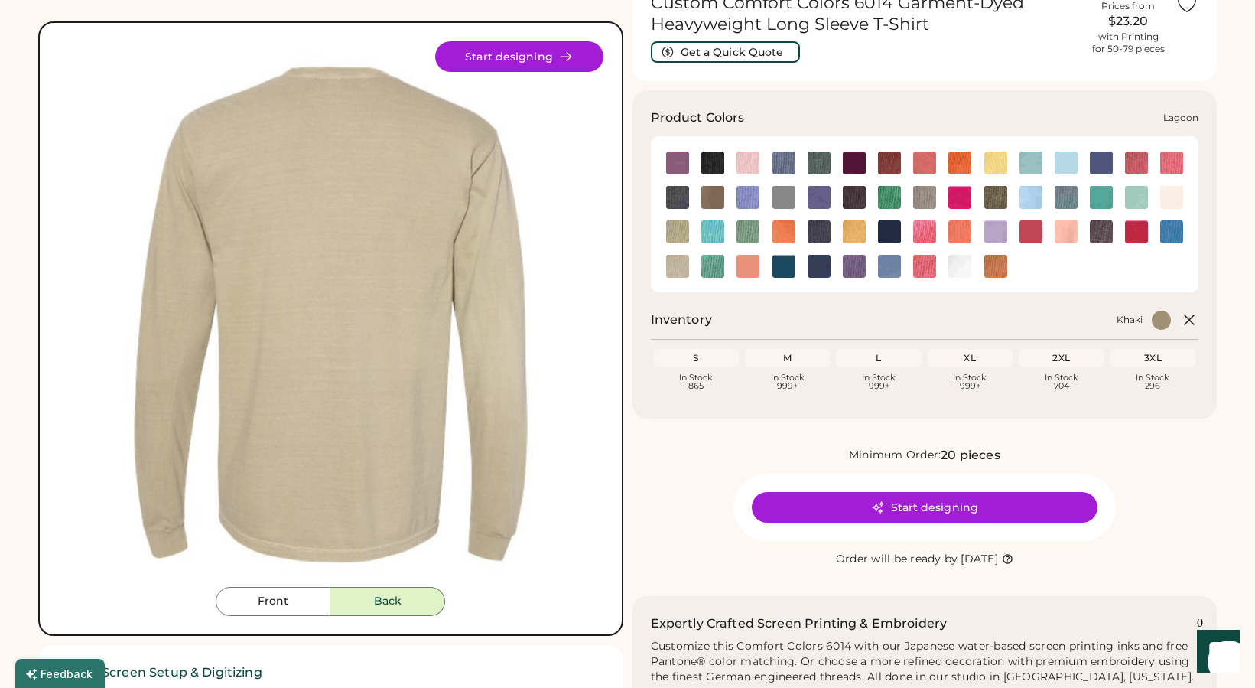
click at [719, 234] on img at bounding box center [713, 231] width 23 height 23
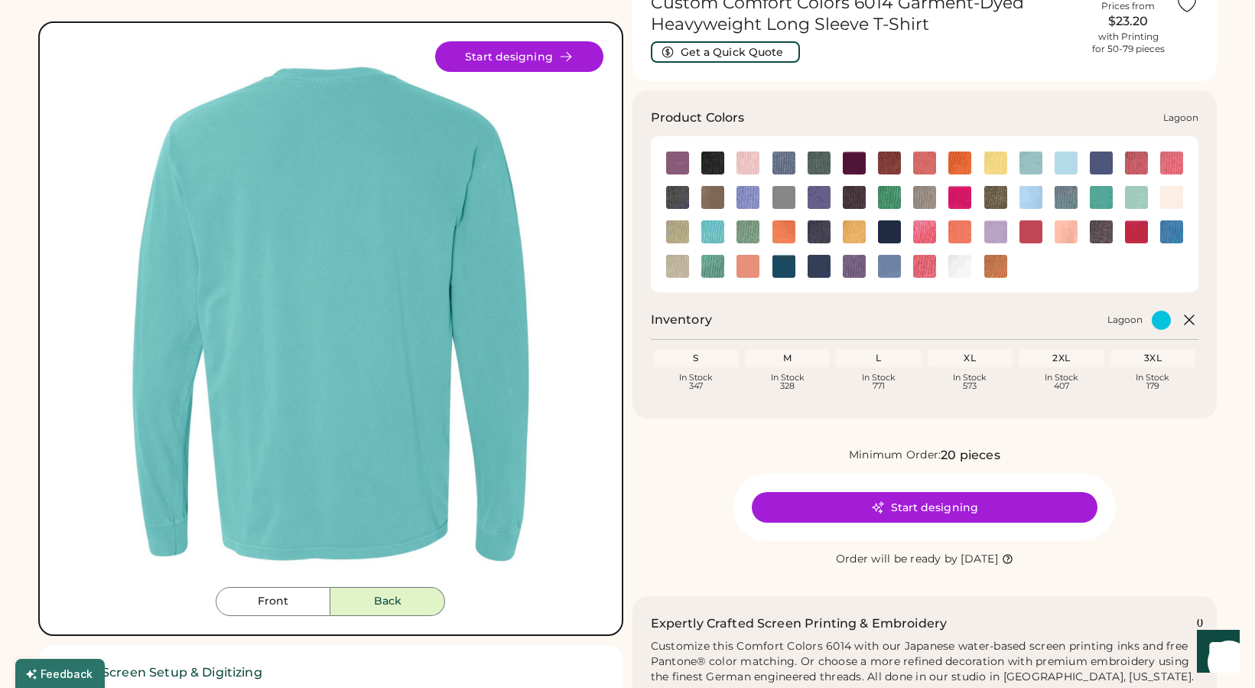
click at [707, 236] on img at bounding box center [713, 231] width 23 height 23
click at [749, 230] on img at bounding box center [748, 231] width 23 height 23
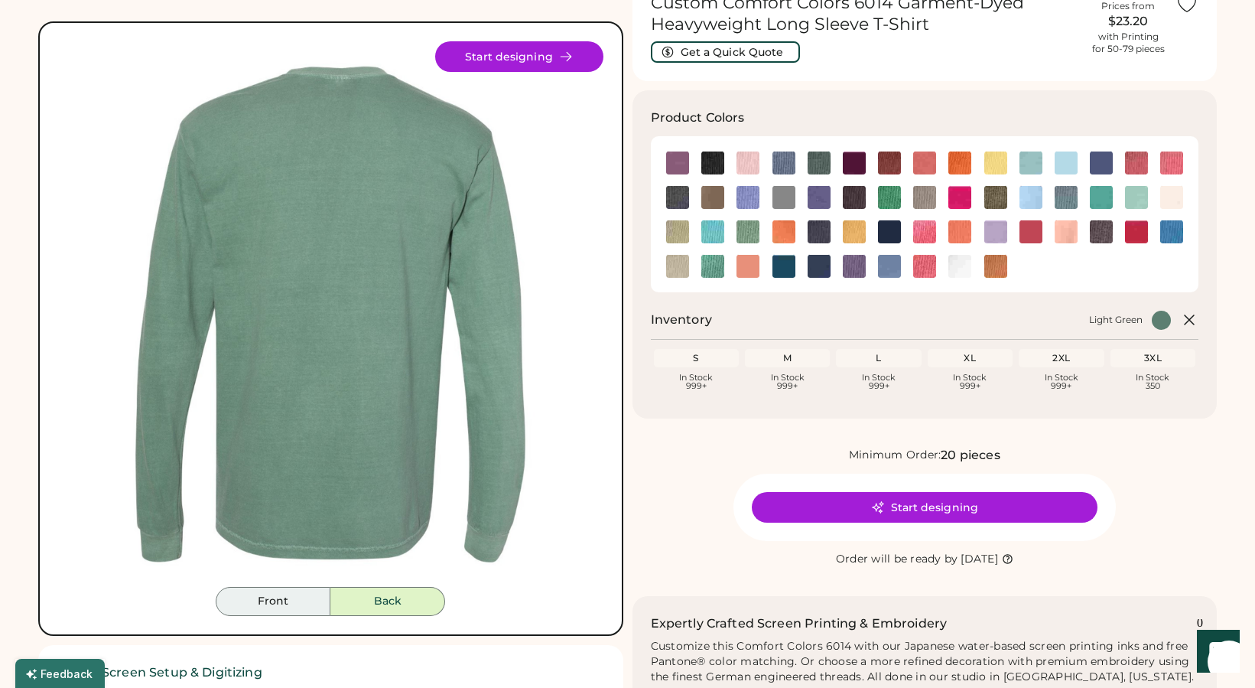
click at [251, 603] on button "Front" at bounding box center [273, 601] width 115 height 29
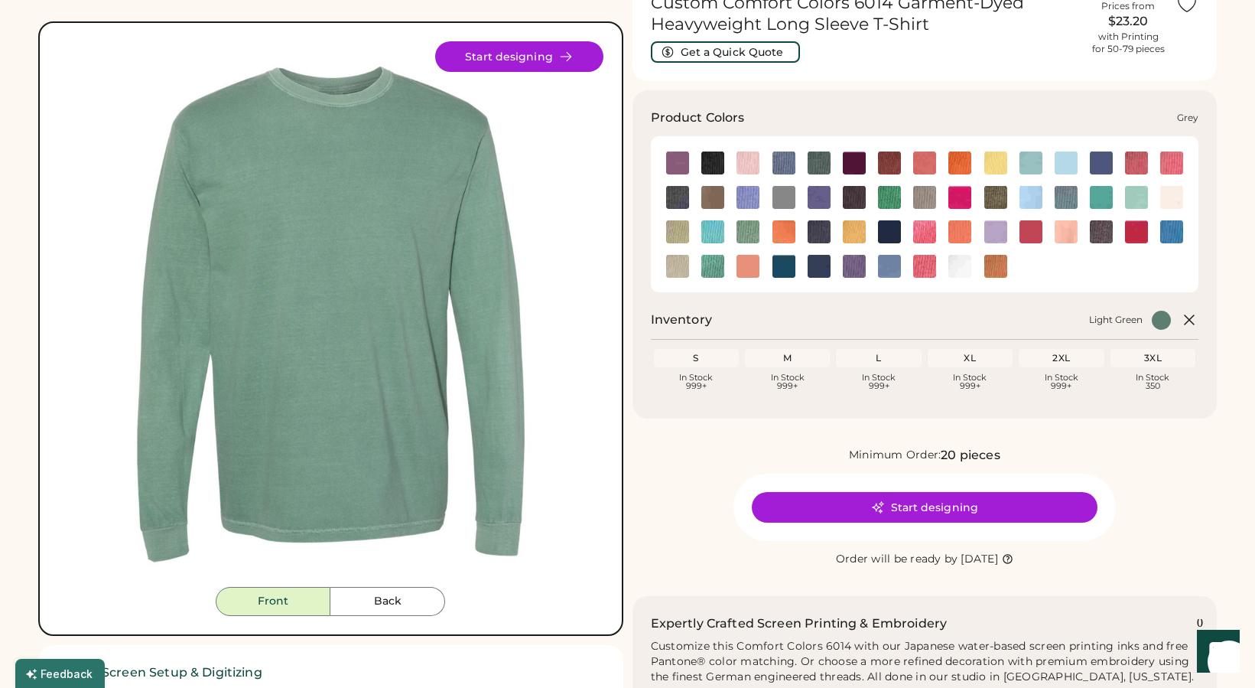
click at [918, 197] on img at bounding box center [924, 197] width 23 height 23
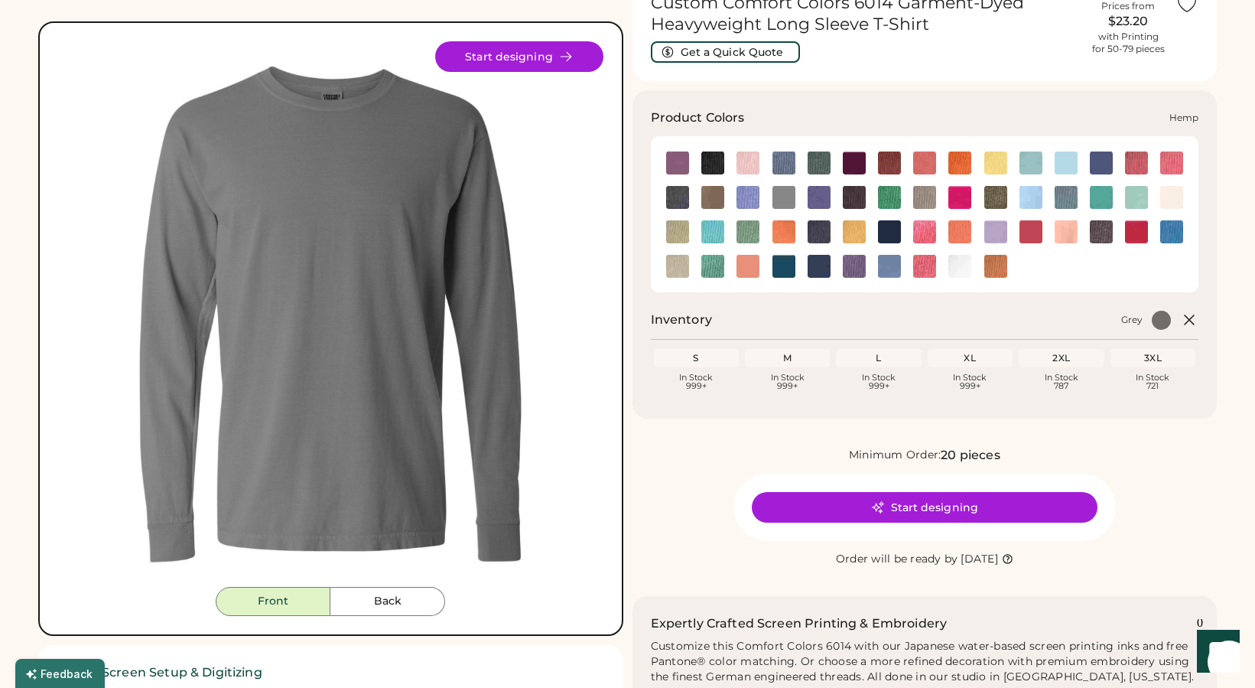
click at [989, 201] on img at bounding box center [996, 197] width 23 height 23
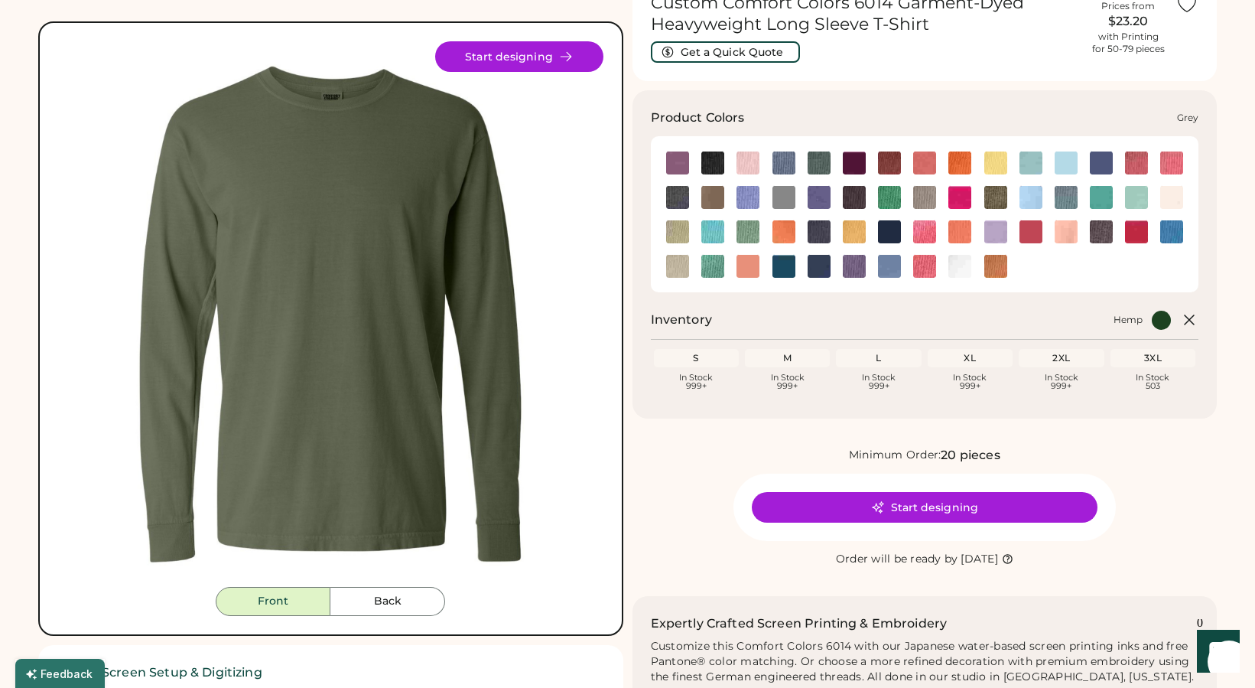
click at [930, 202] on img at bounding box center [924, 197] width 23 height 23
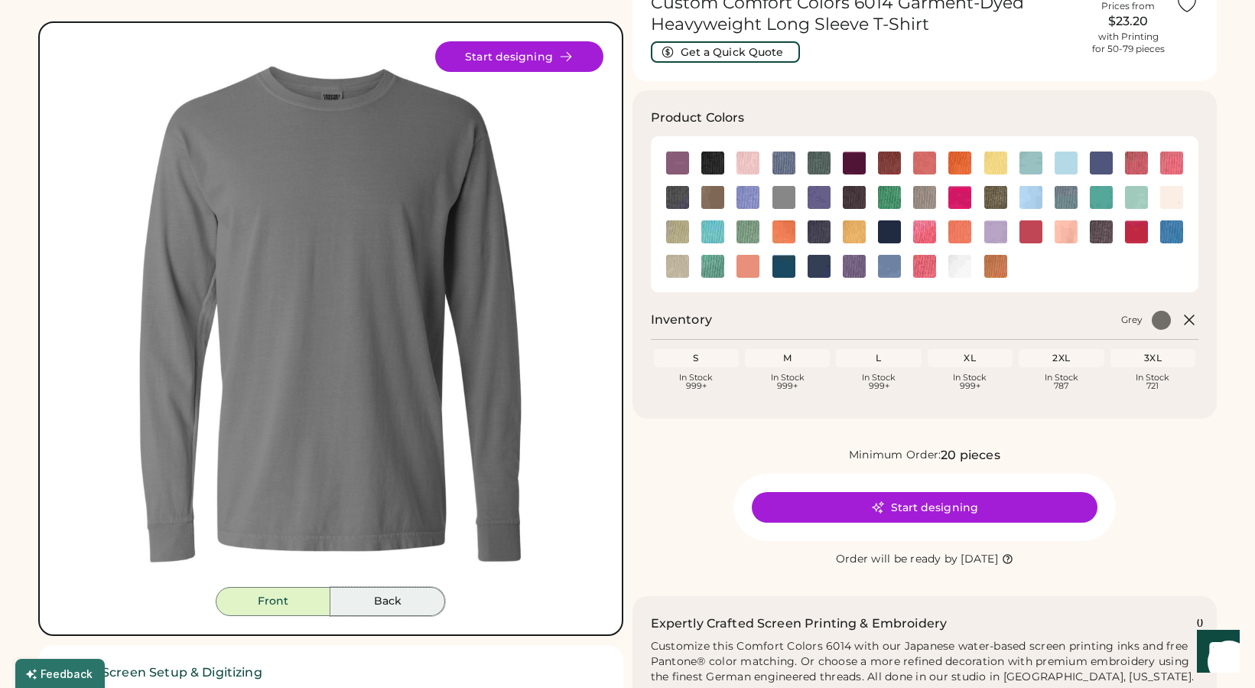
click at [395, 602] on button "Back" at bounding box center [387, 601] width 115 height 29
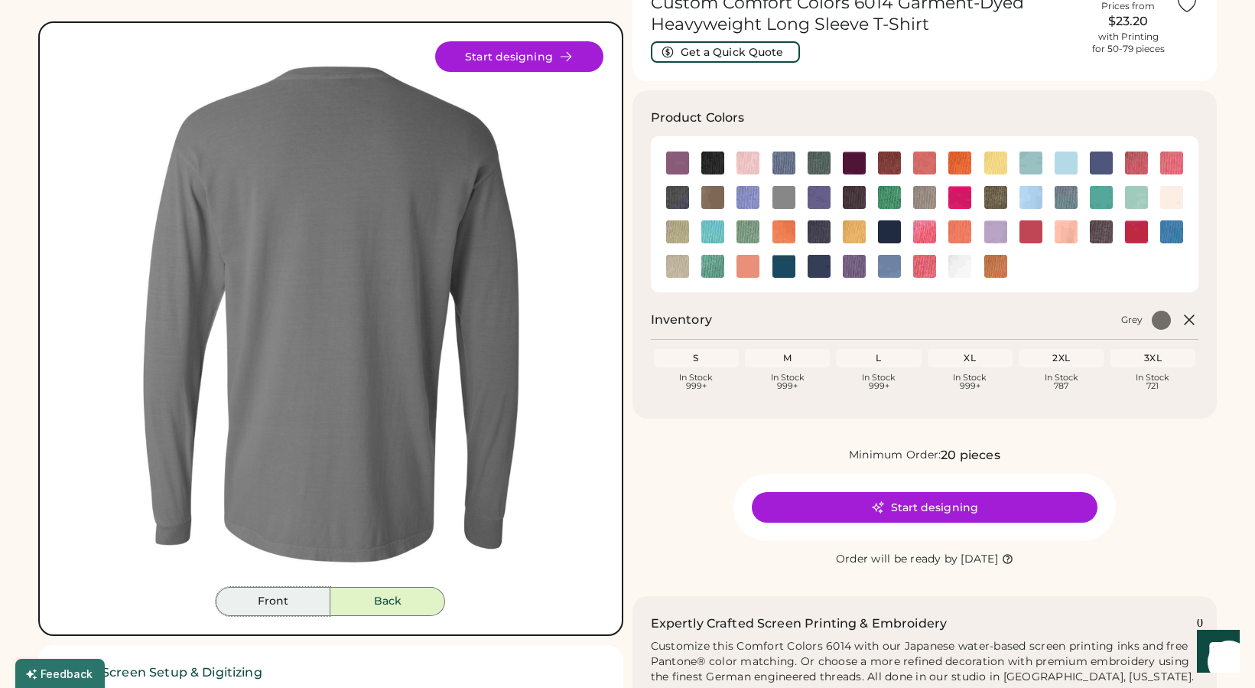
click at [288, 596] on button "Front" at bounding box center [273, 601] width 115 height 29
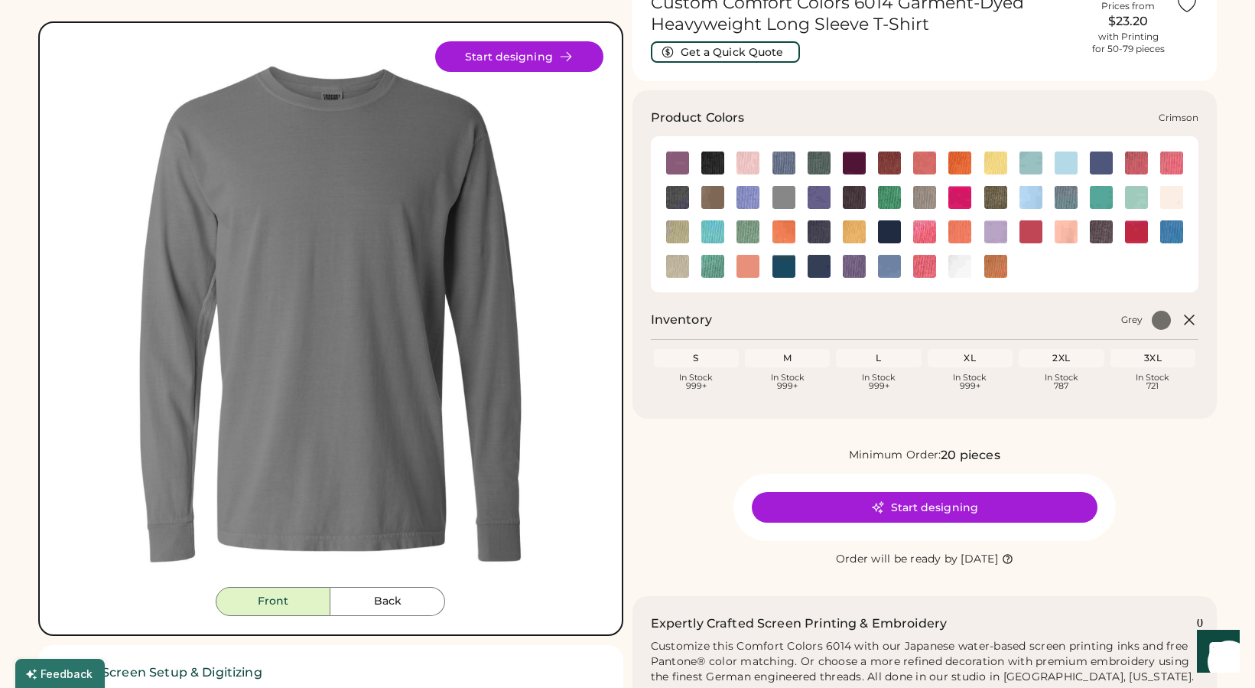
click at [1131, 170] on img at bounding box center [1136, 162] width 23 height 23
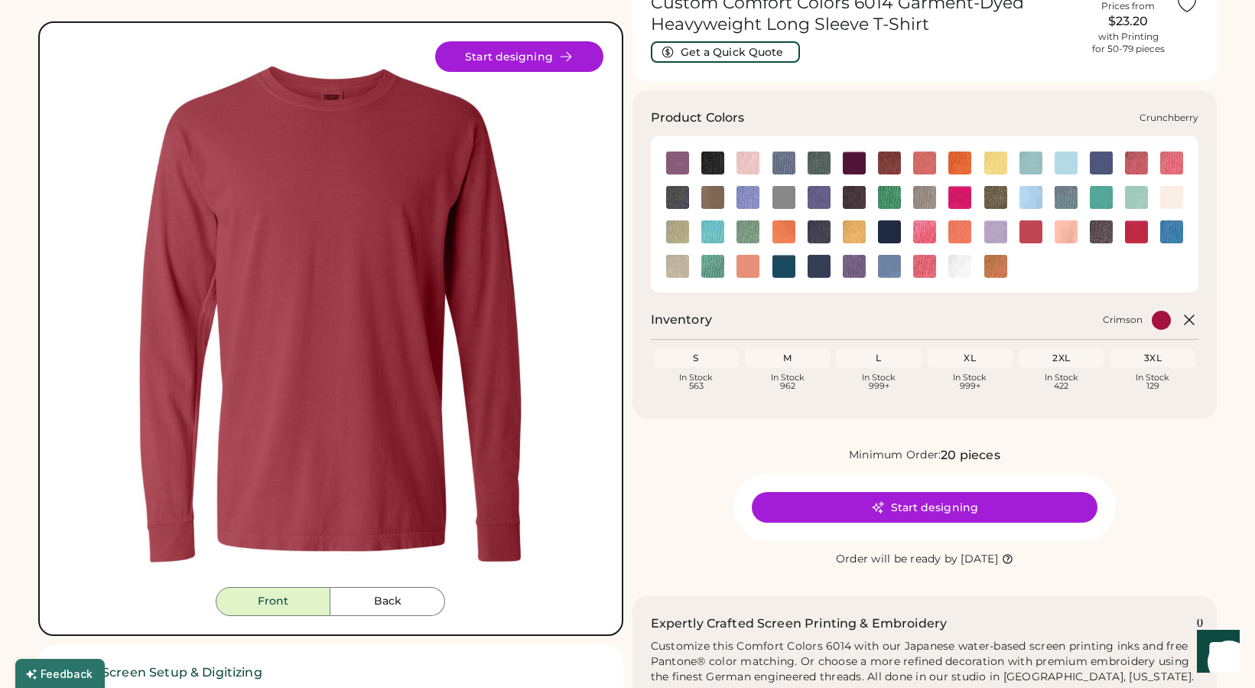
click at [1174, 164] on img at bounding box center [1172, 162] width 23 height 23
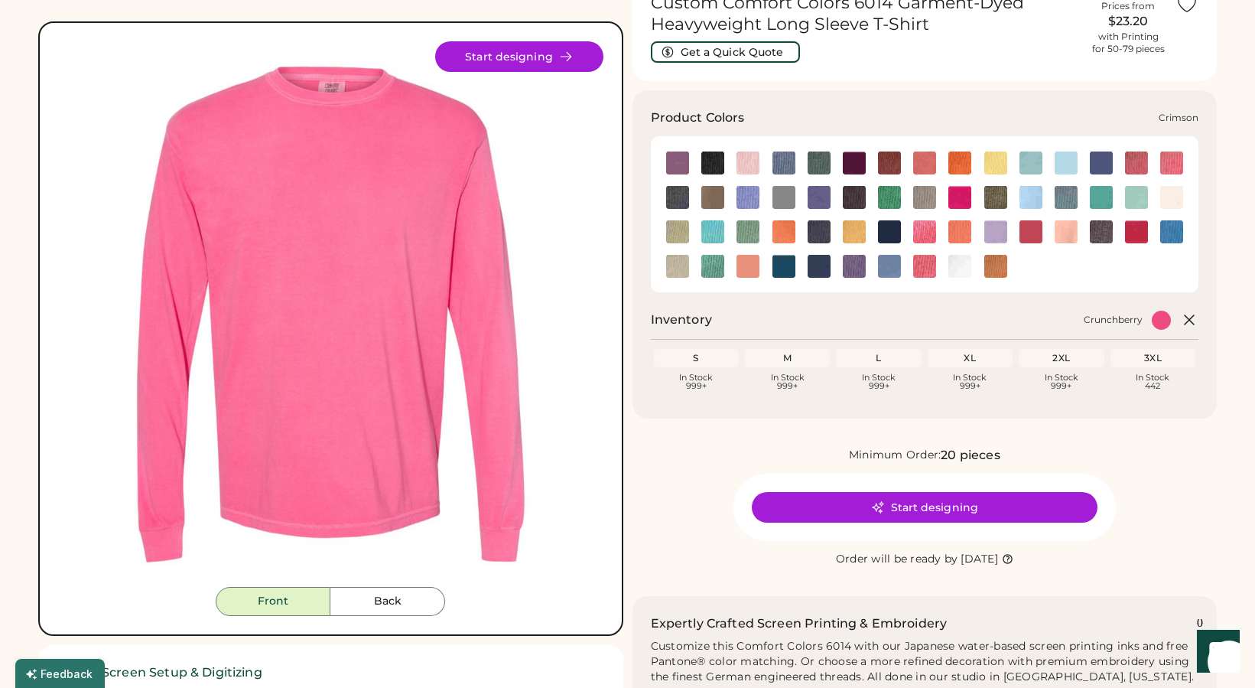
click at [1133, 165] on img at bounding box center [1136, 162] width 23 height 23
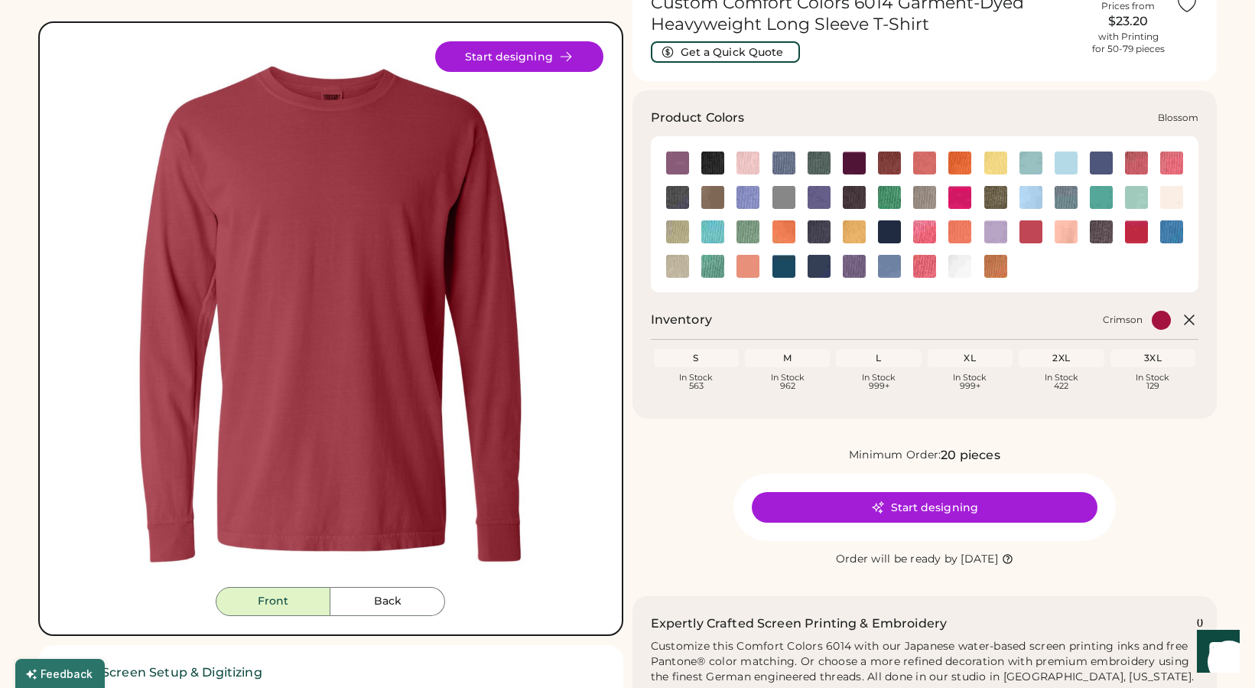
click at [744, 161] on img at bounding box center [748, 162] width 23 height 23
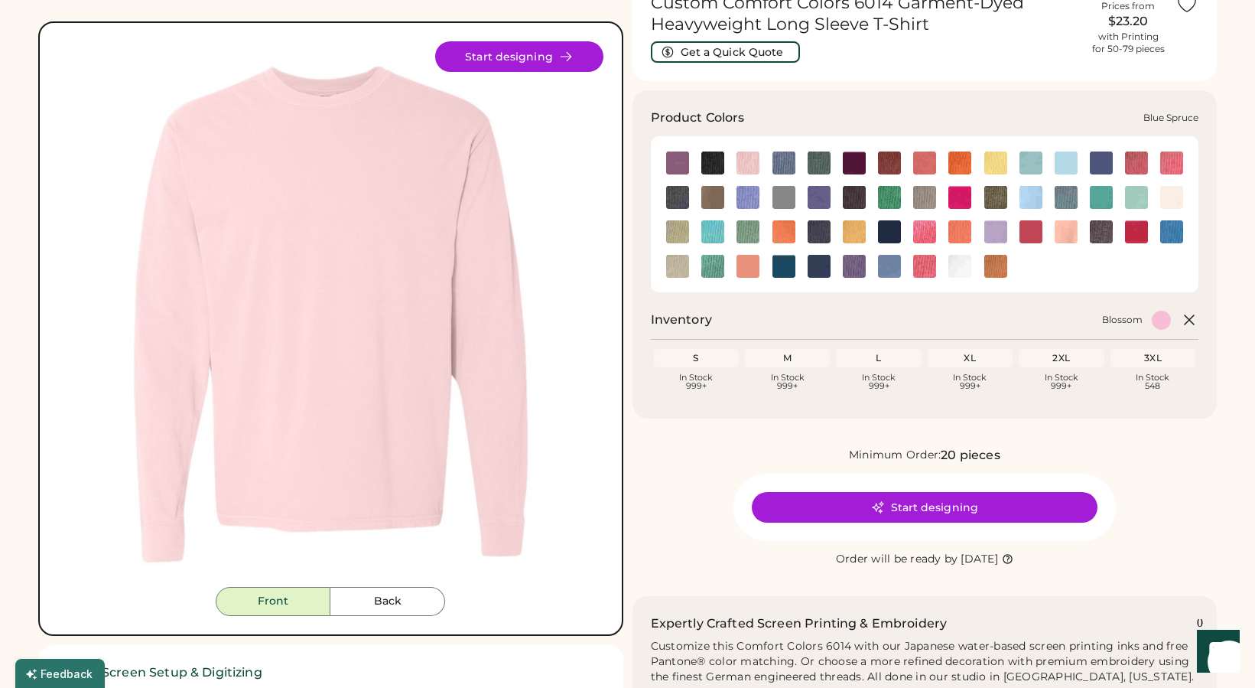
click at [819, 161] on img at bounding box center [819, 162] width 23 height 23
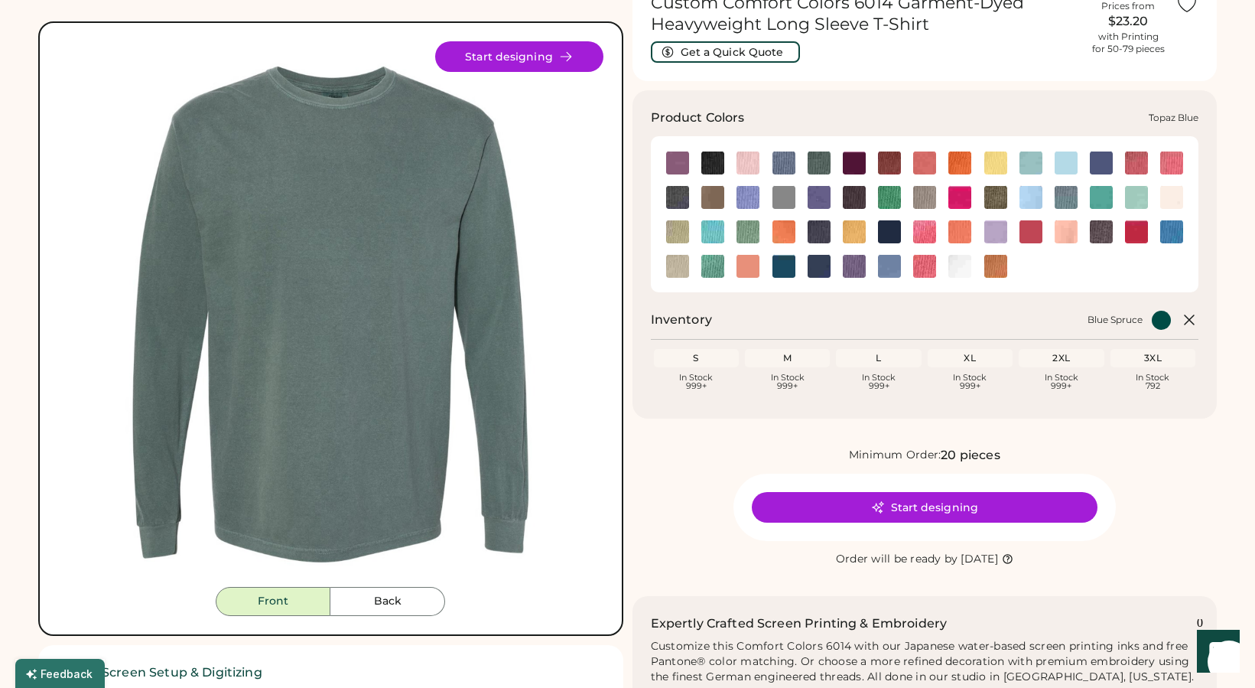
click at [778, 262] on img at bounding box center [784, 266] width 23 height 23
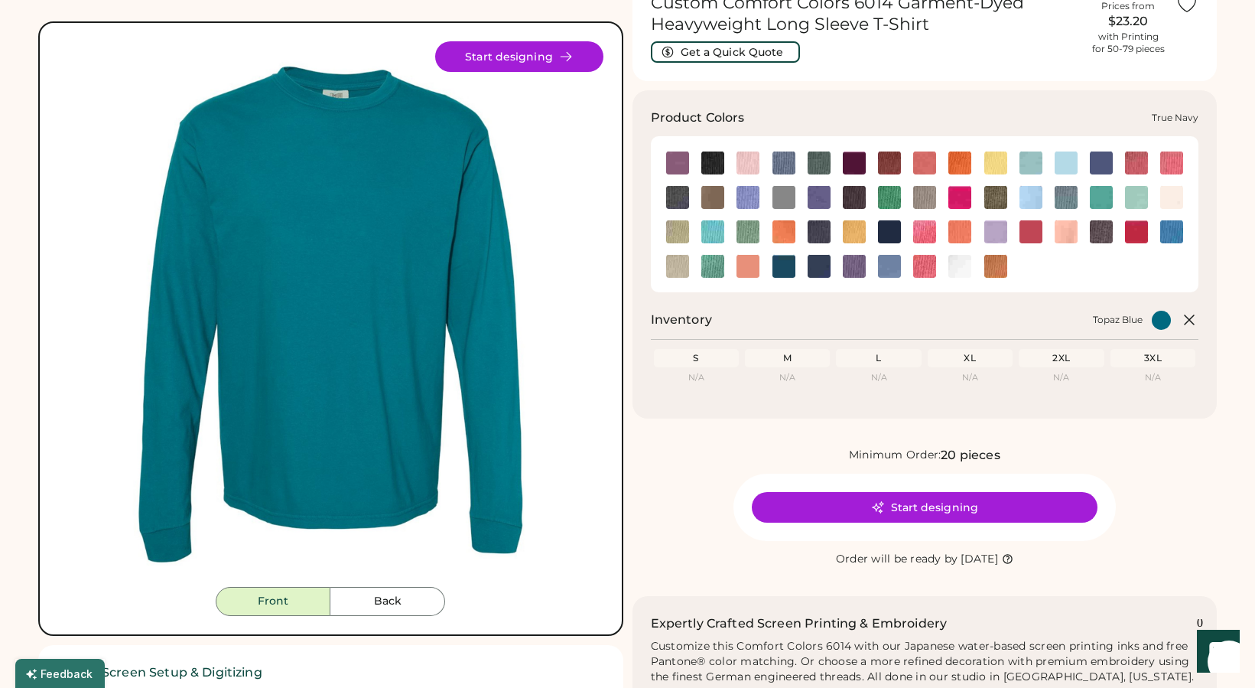
click at [812, 272] on img at bounding box center [819, 266] width 23 height 23
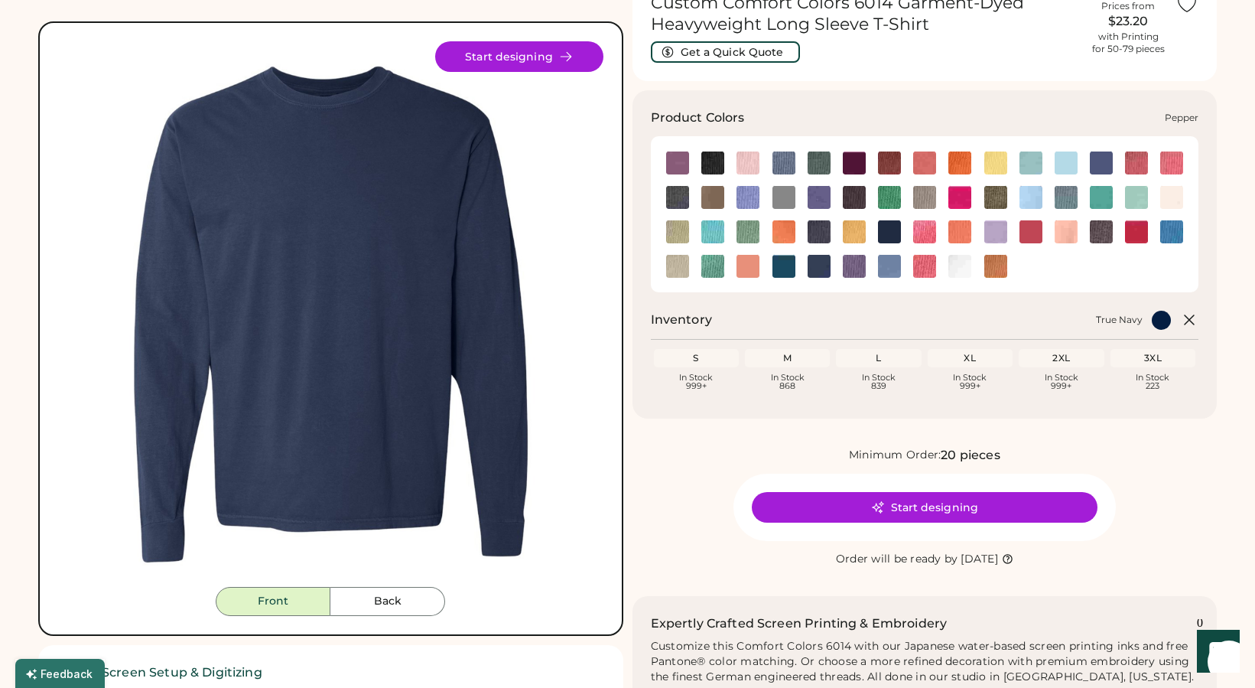
click at [1099, 234] on img at bounding box center [1101, 231] width 23 height 23
